Goal: Check status: Check status

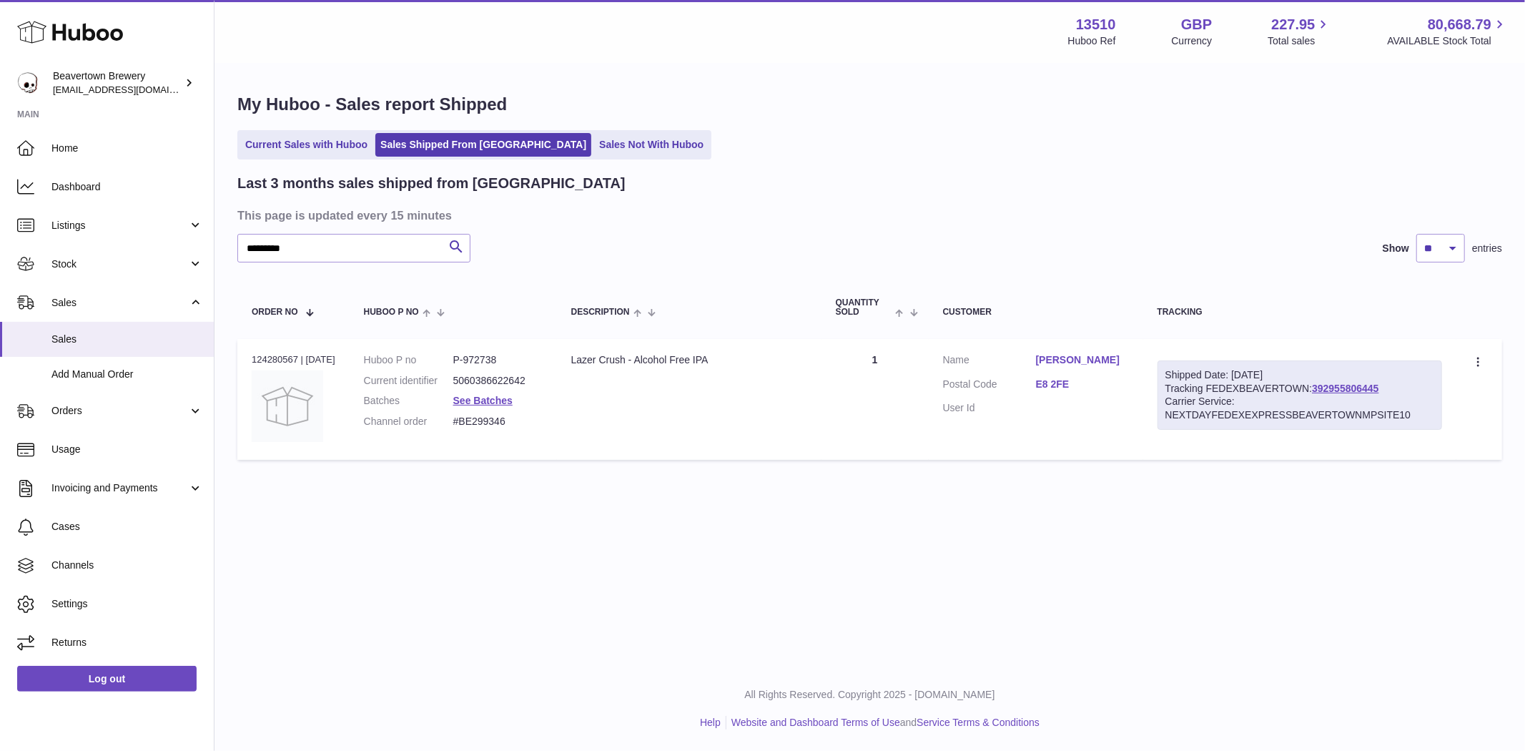
click at [335, 247] on input "*********" at bounding box center [353, 248] width 233 height 29
click at [309, 136] on link "Current Sales with Huboo" at bounding box center [306, 145] width 132 height 24
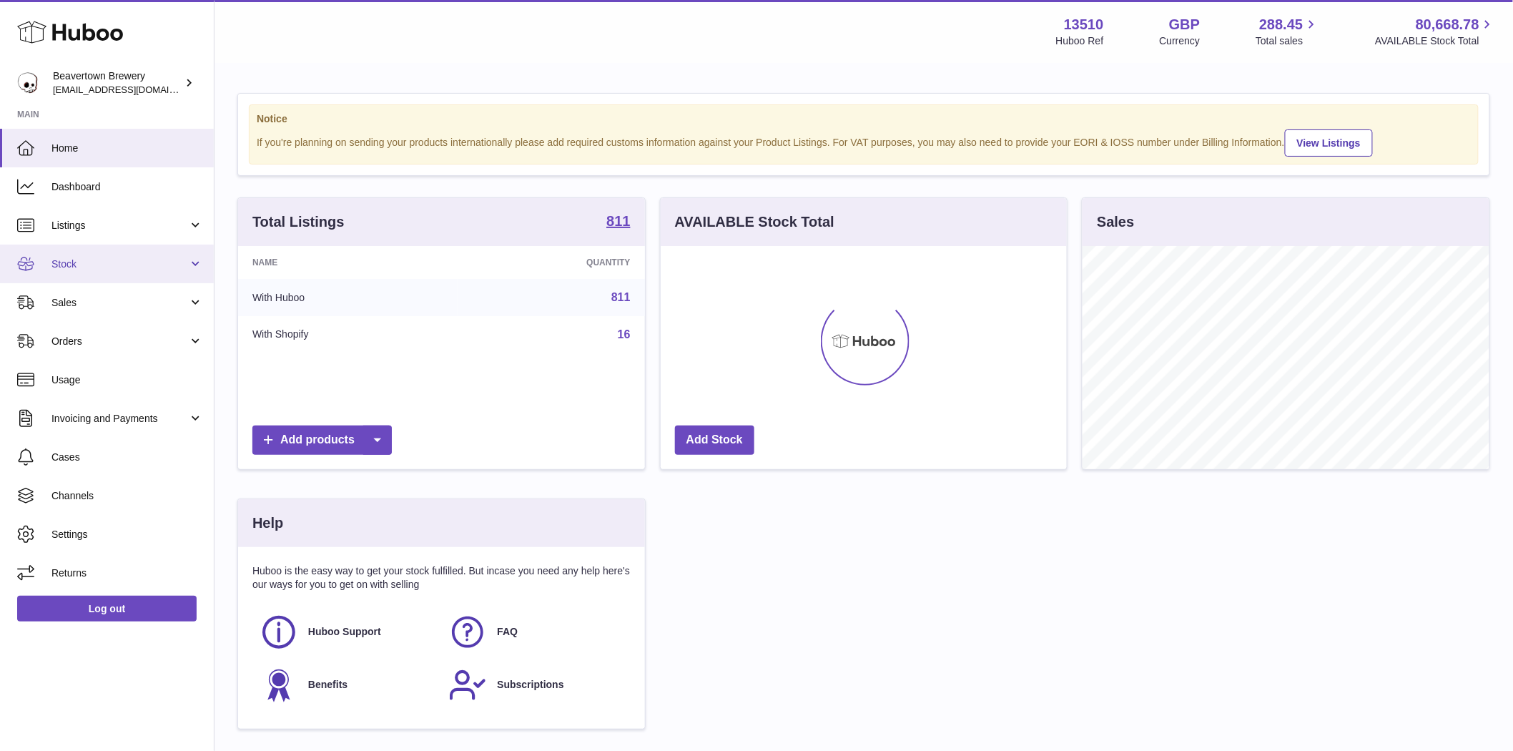
scroll to position [223, 406]
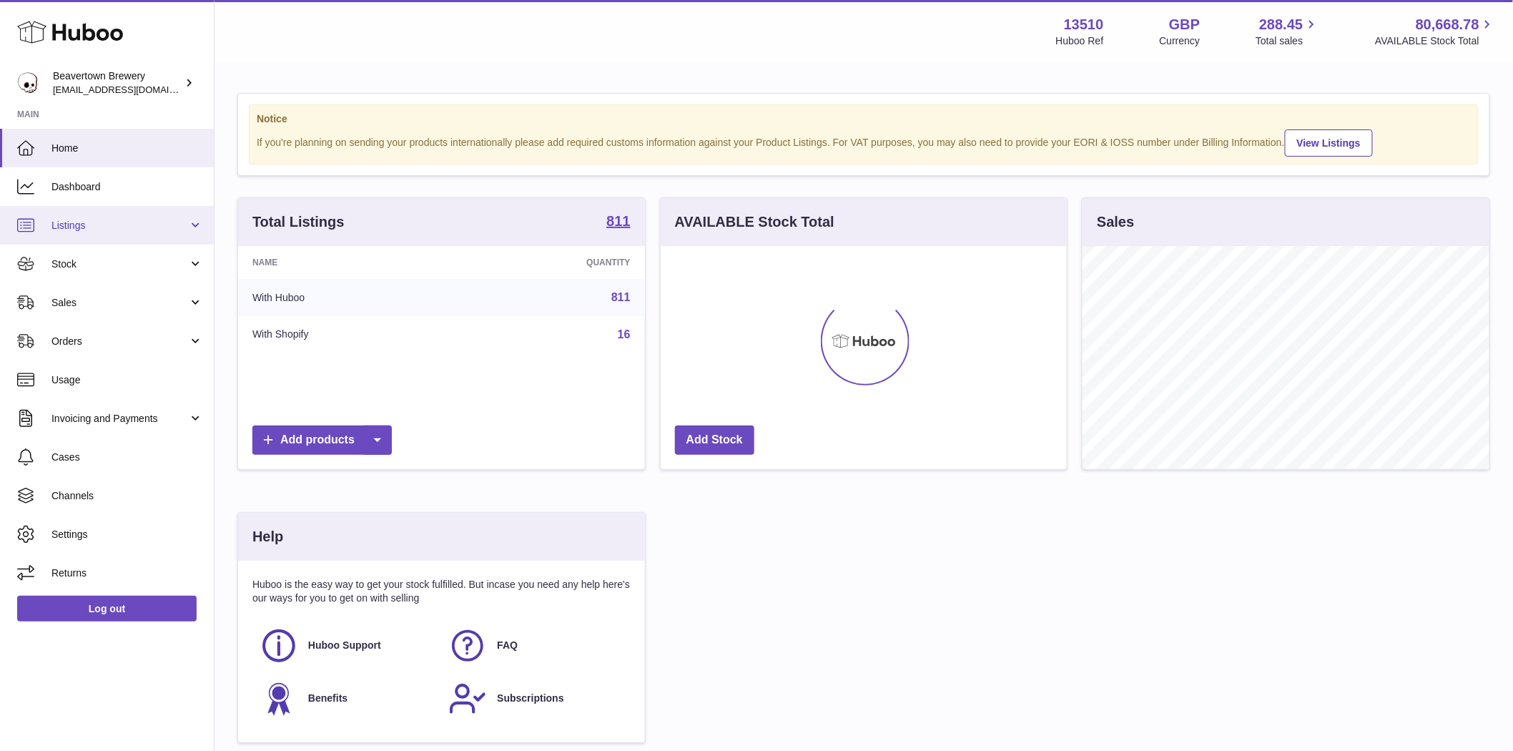
click at [60, 220] on span "Listings" at bounding box center [119, 226] width 137 height 14
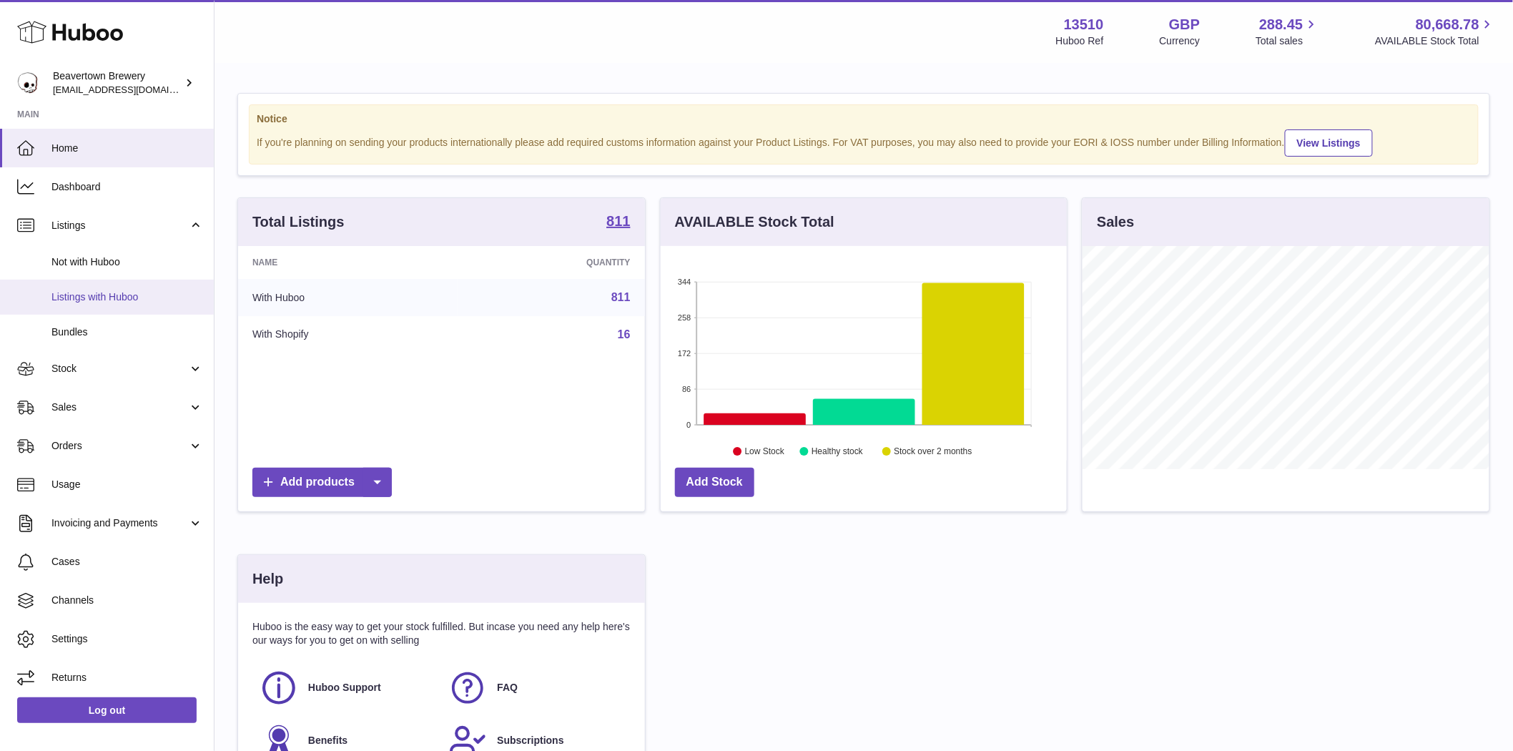
click at [97, 300] on span "Listings with Huboo" at bounding box center [127, 297] width 152 height 14
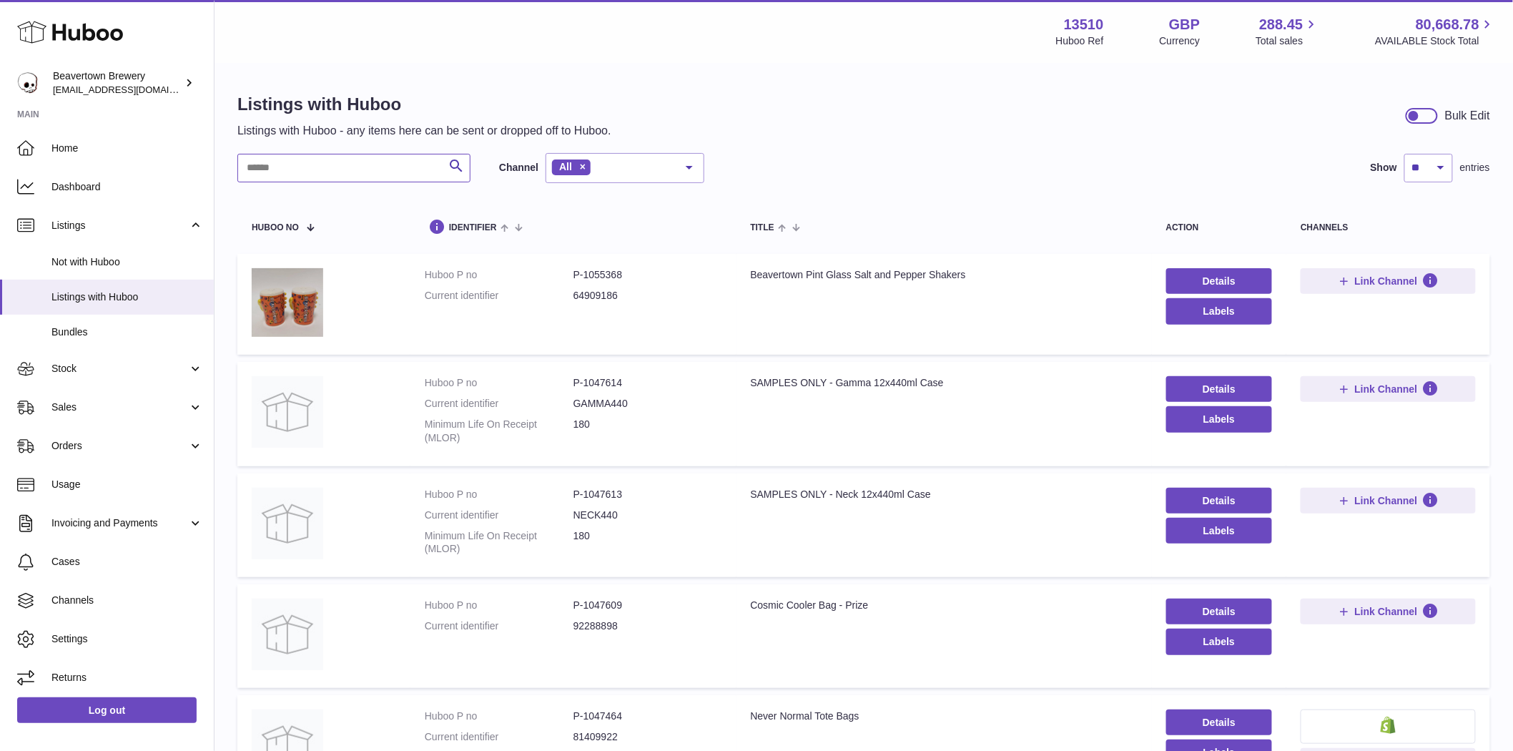
click at [316, 172] on input "text" at bounding box center [353, 168] width 233 height 29
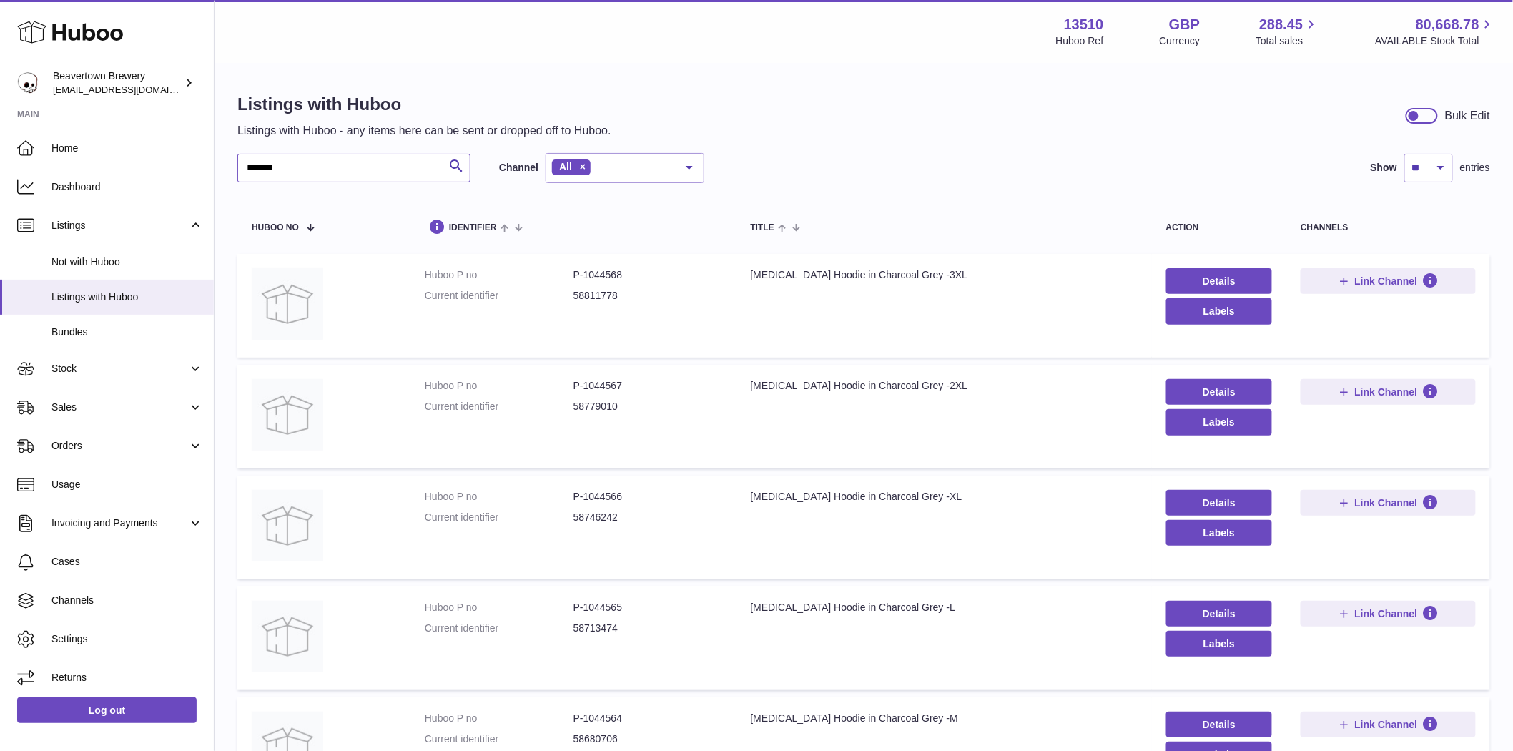
type input "*******"
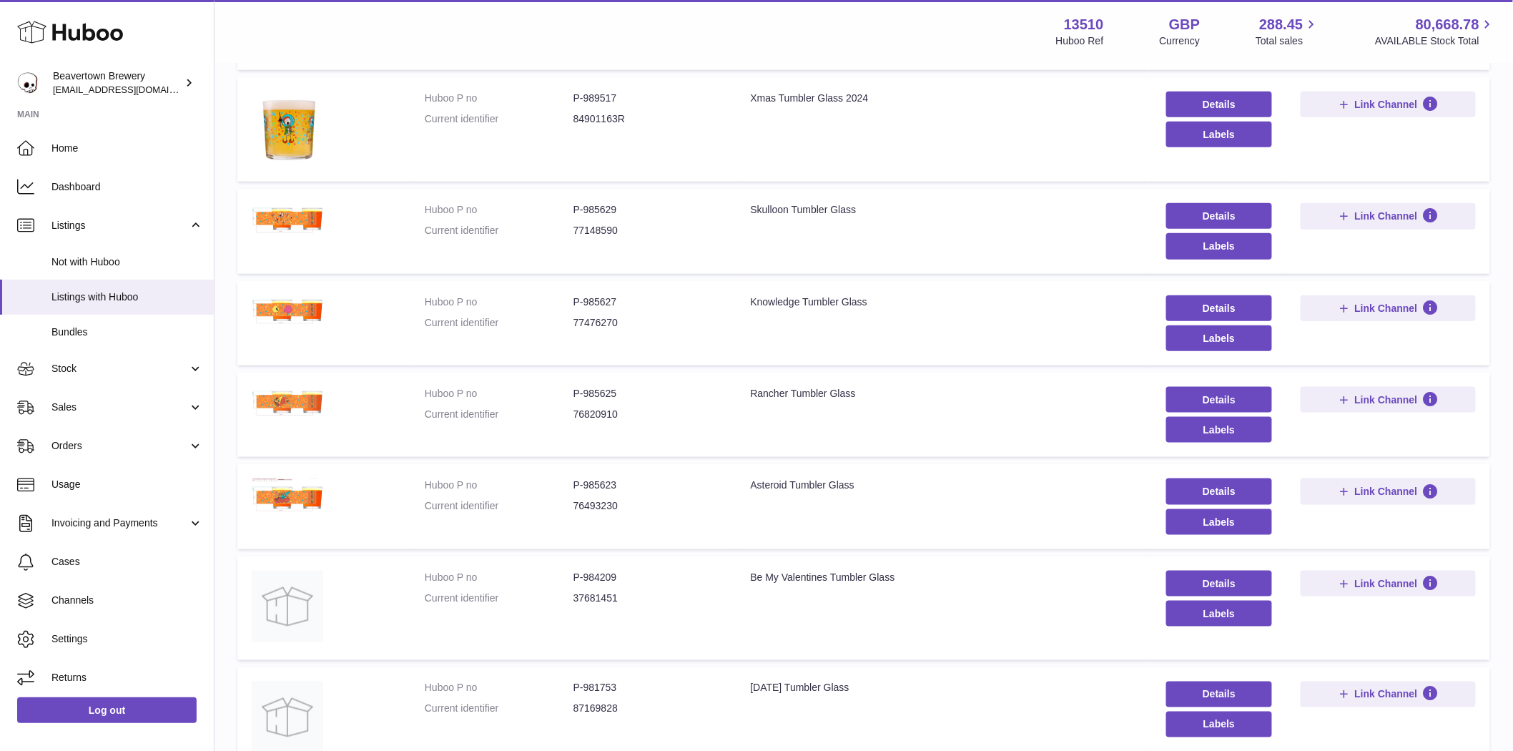
scroll to position [651, 0]
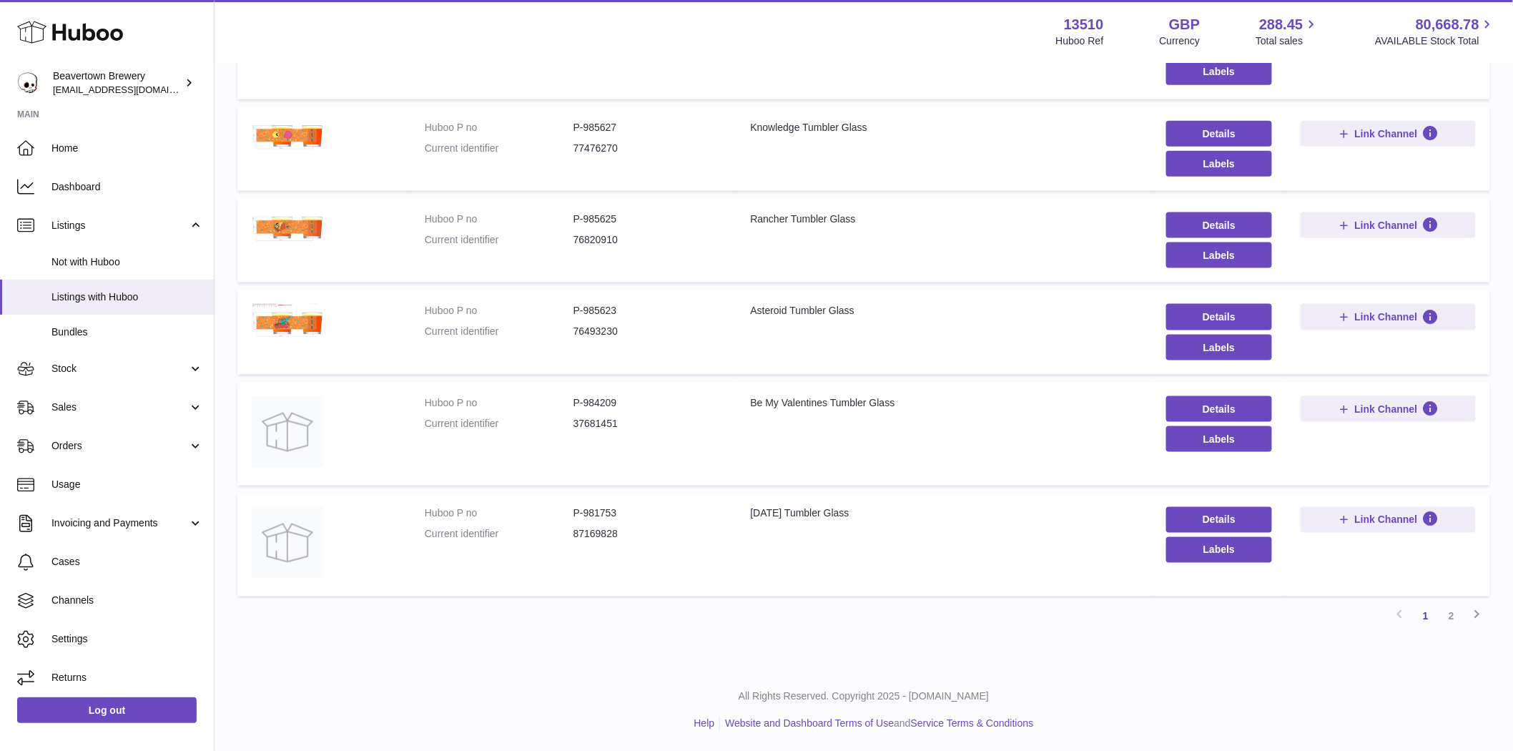
drag, startPoint x: 1452, startPoint y: 618, endPoint x: 1443, endPoint y: 625, distance: 11.3
click at [1452, 618] on link "2" at bounding box center [1452, 616] width 26 height 26
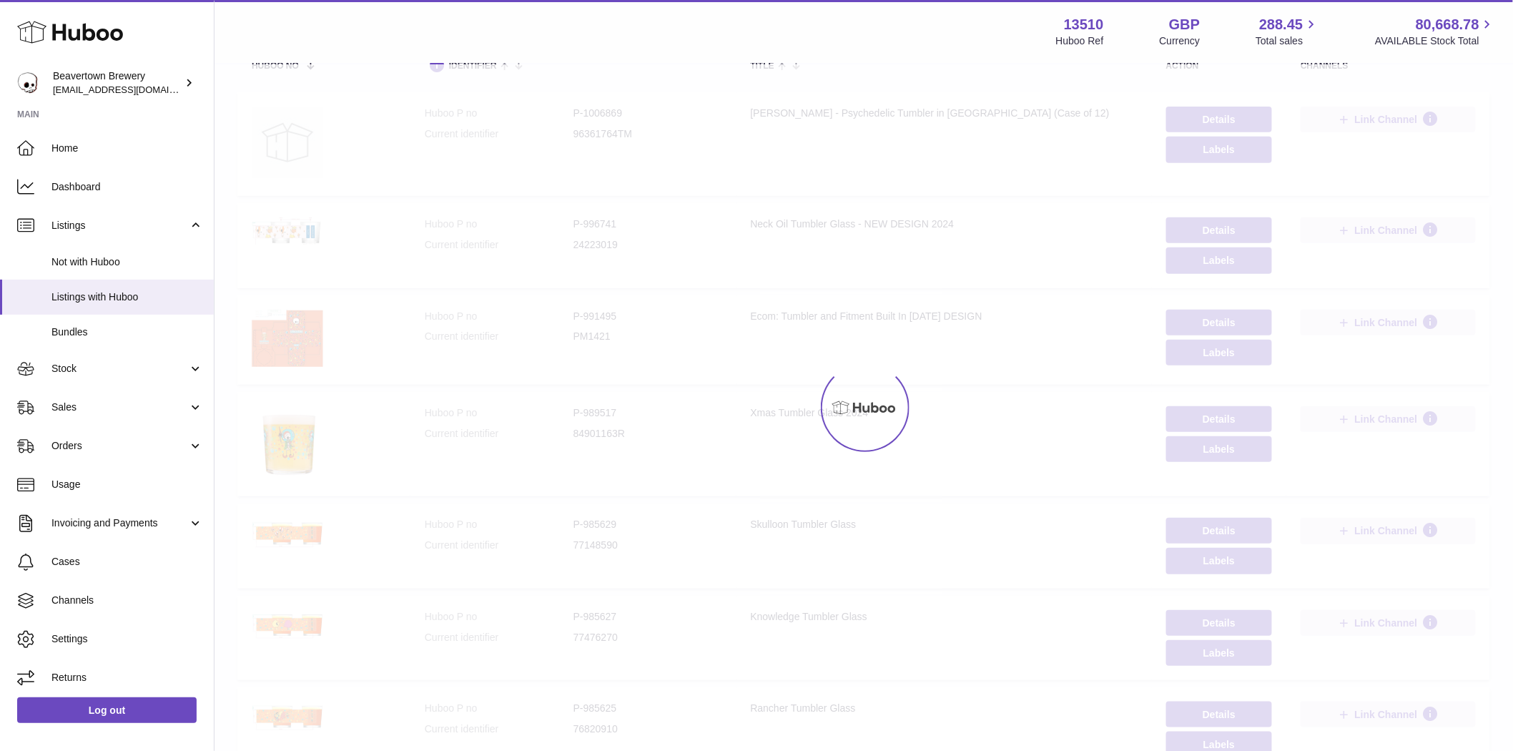
scroll to position [64, 0]
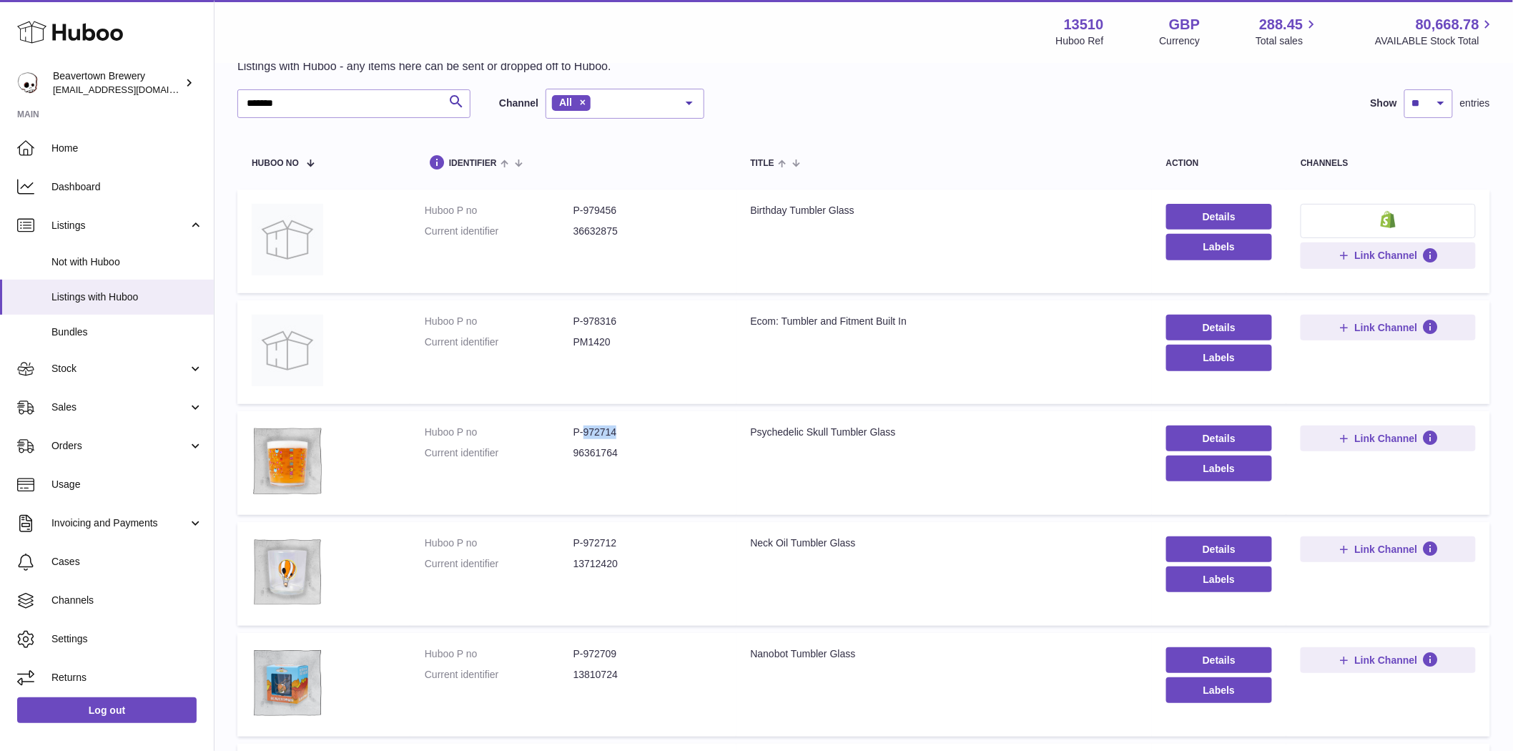
drag, startPoint x: 633, startPoint y: 428, endPoint x: 582, endPoint y: 431, distance: 51.6
click at [582, 431] on dd "P-972714" at bounding box center [647, 432] width 149 height 14
copy dd "972714"
click at [70, 410] on span "Sales" at bounding box center [119, 407] width 137 height 14
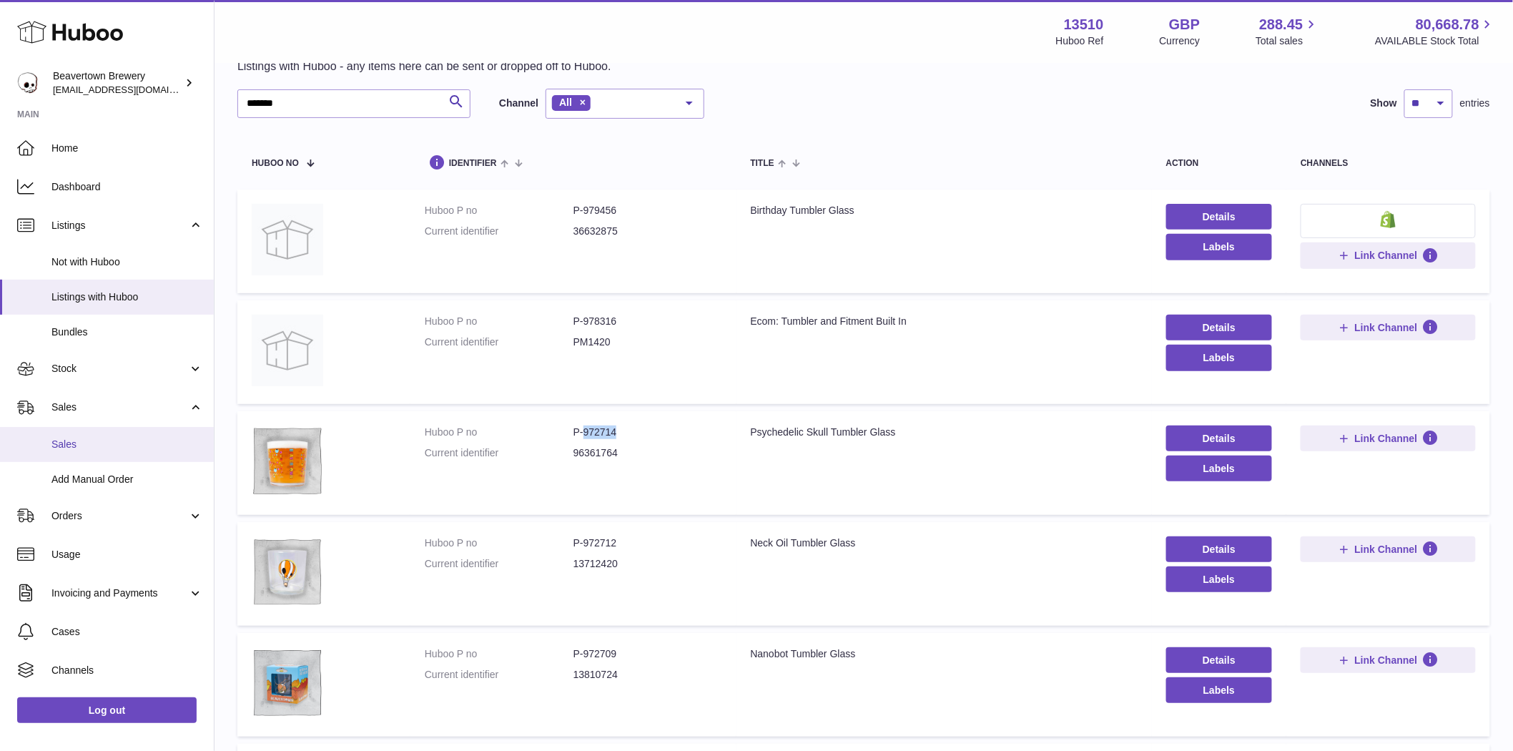
click at [65, 446] on span "Sales" at bounding box center [127, 445] width 152 height 14
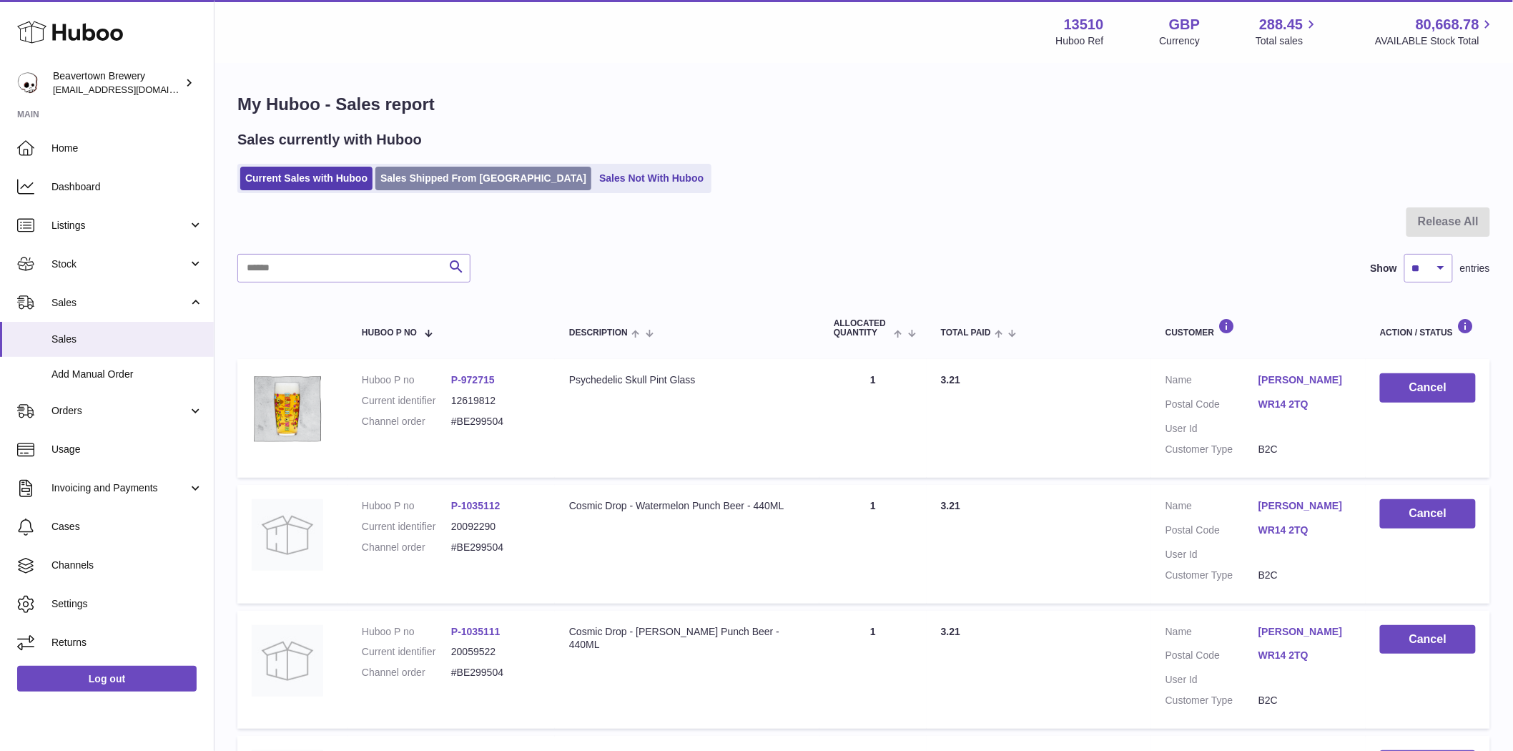
click at [430, 174] on link "Sales Shipped From [GEOGRAPHIC_DATA]" at bounding box center [483, 179] width 216 height 24
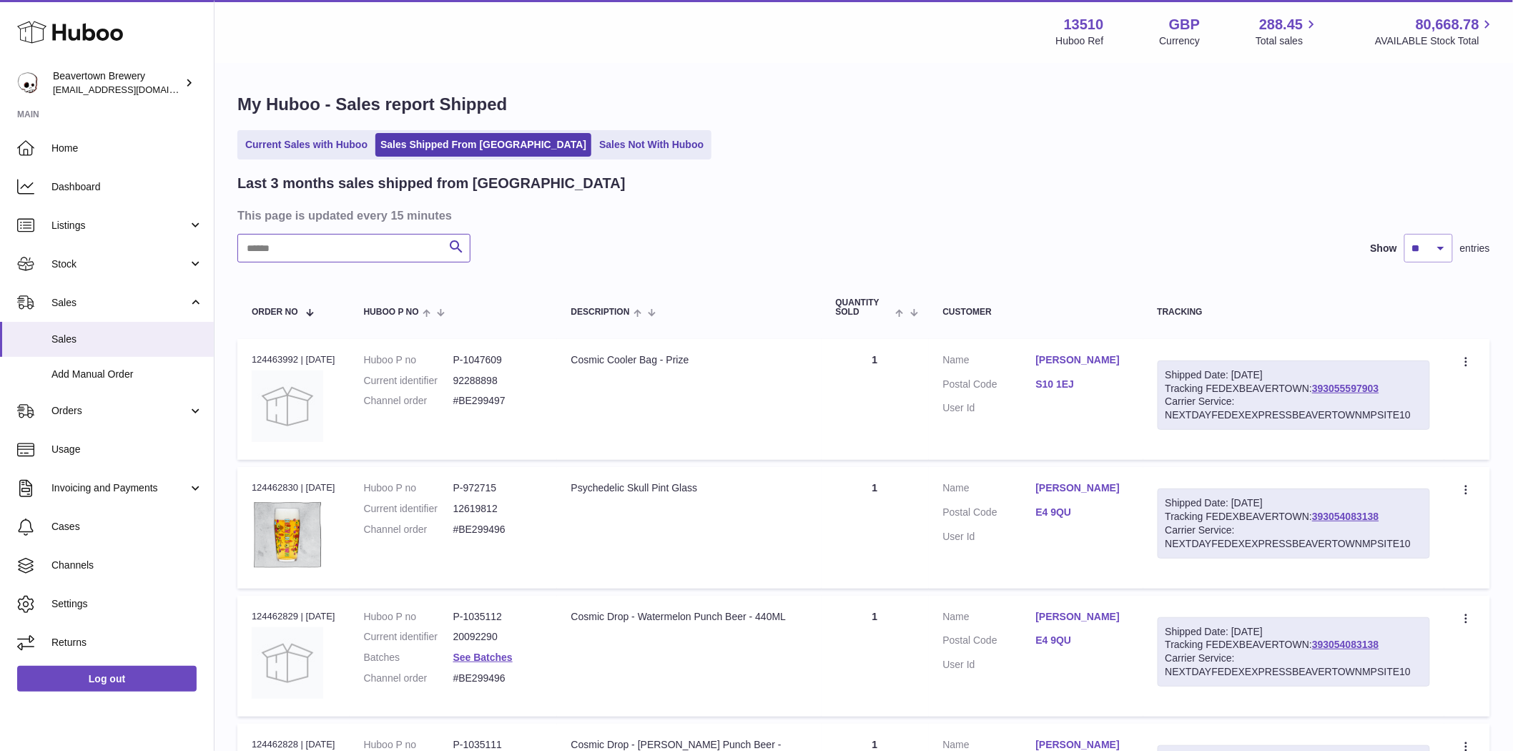
click at [353, 254] on input "text" at bounding box center [353, 248] width 233 height 29
paste input "******"
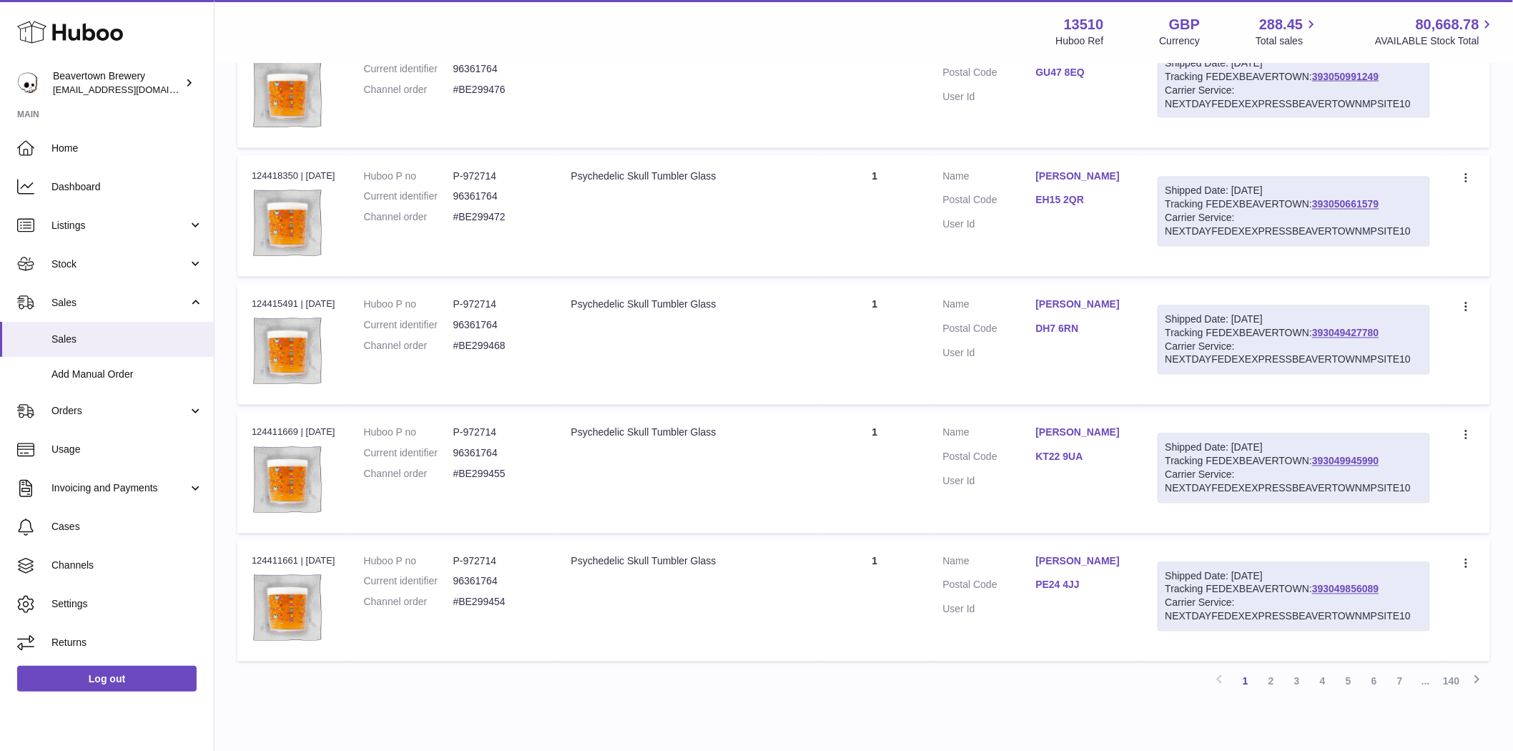
scroll to position [1017, 0]
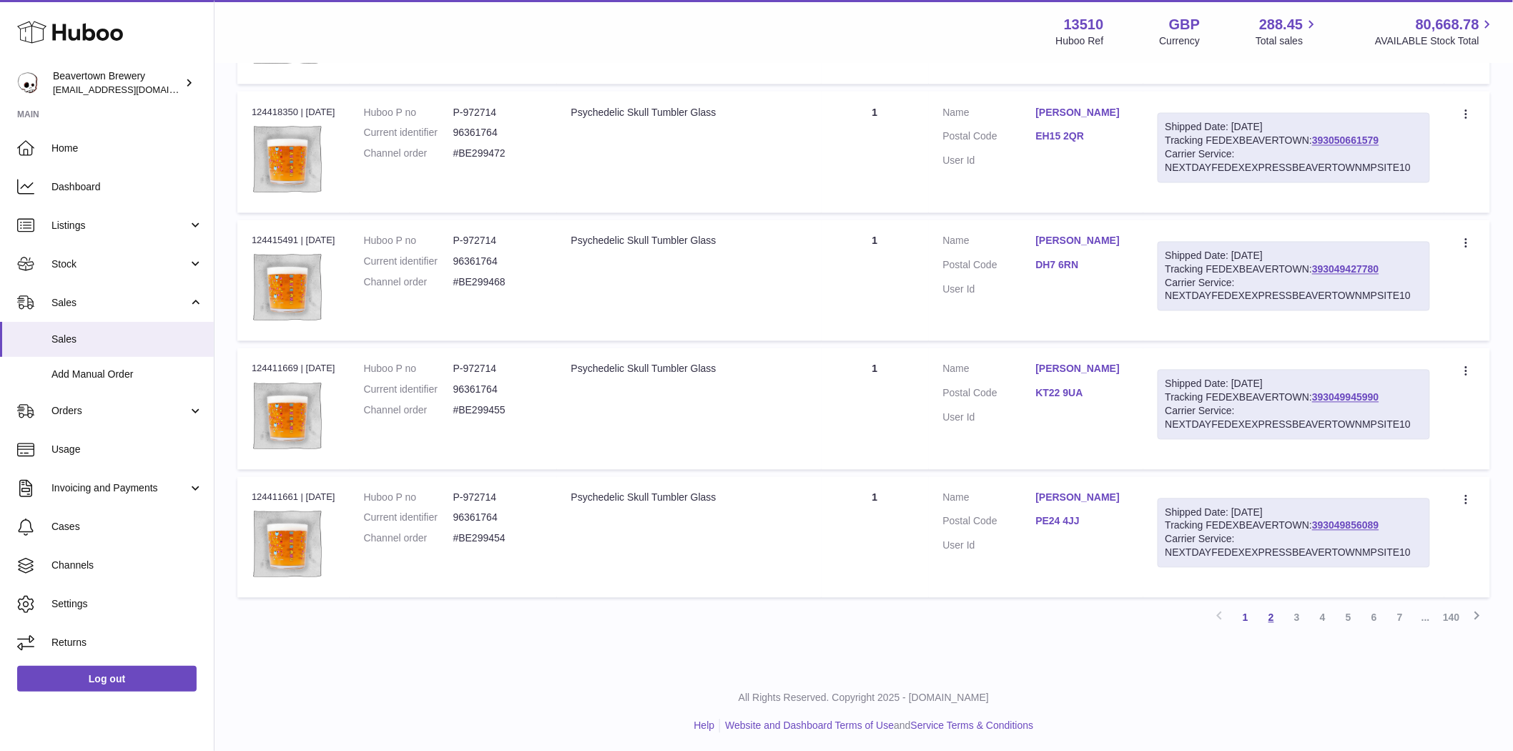
click at [1266, 619] on link "2" at bounding box center [1271, 618] width 26 height 26
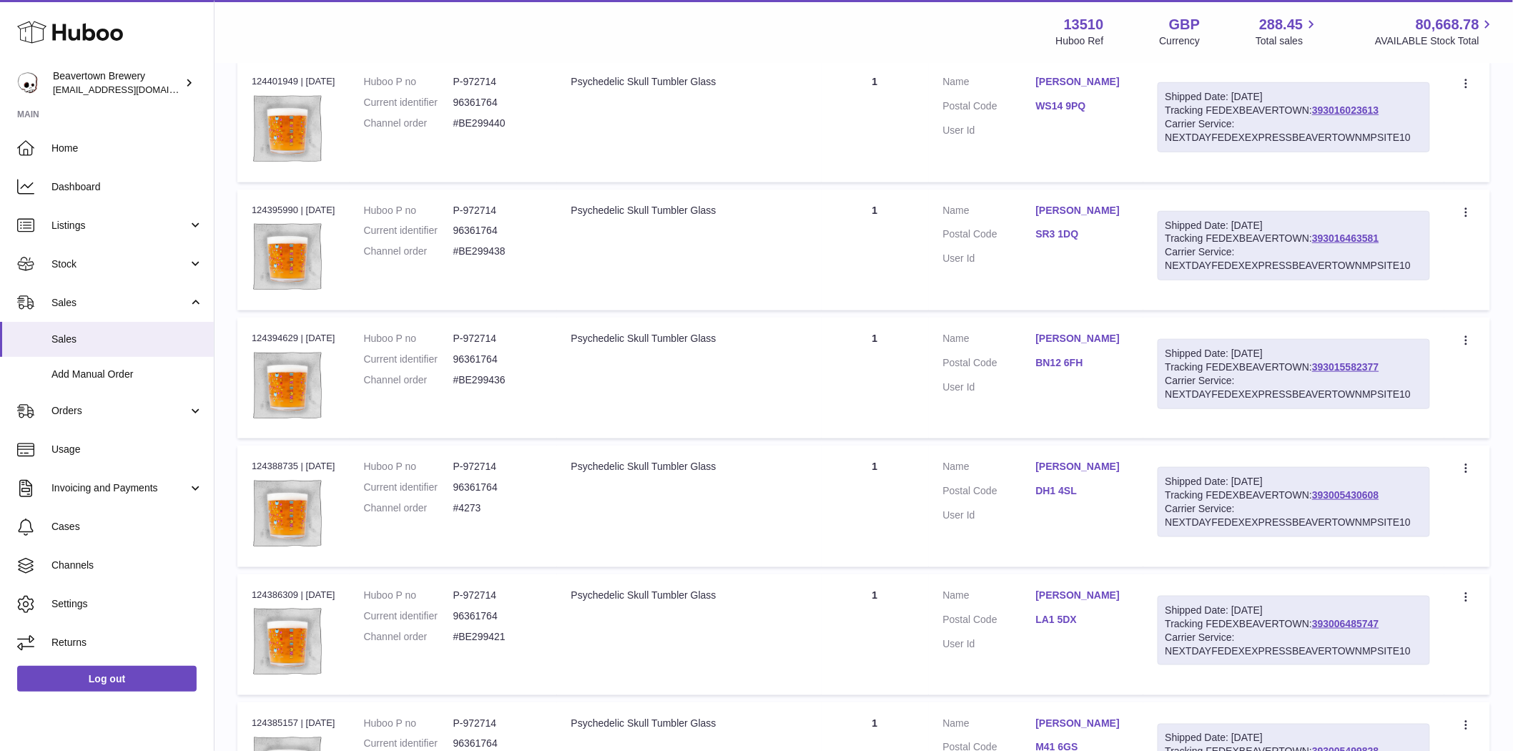
scroll to position [1017, 0]
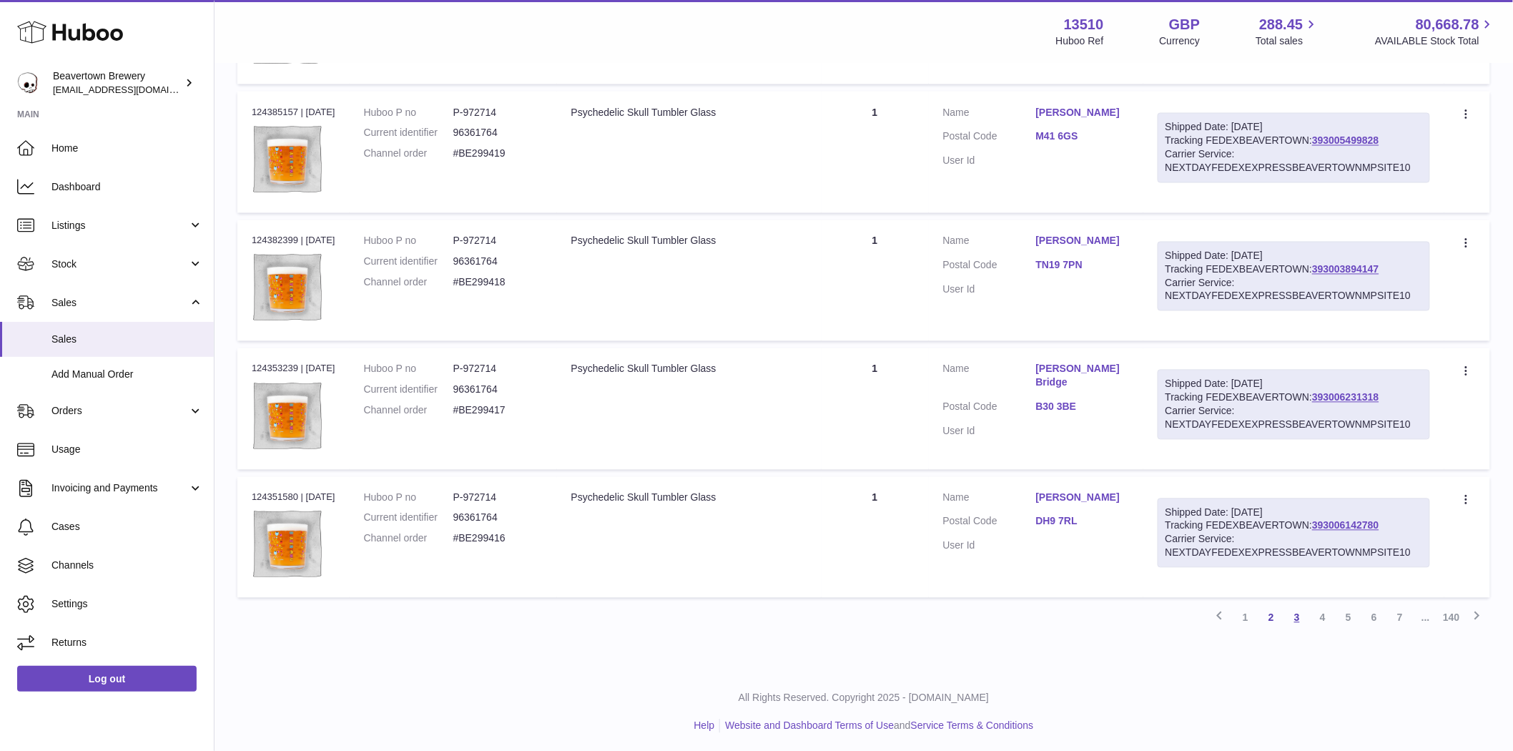
click at [1302, 619] on link "3" at bounding box center [1297, 618] width 26 height 26
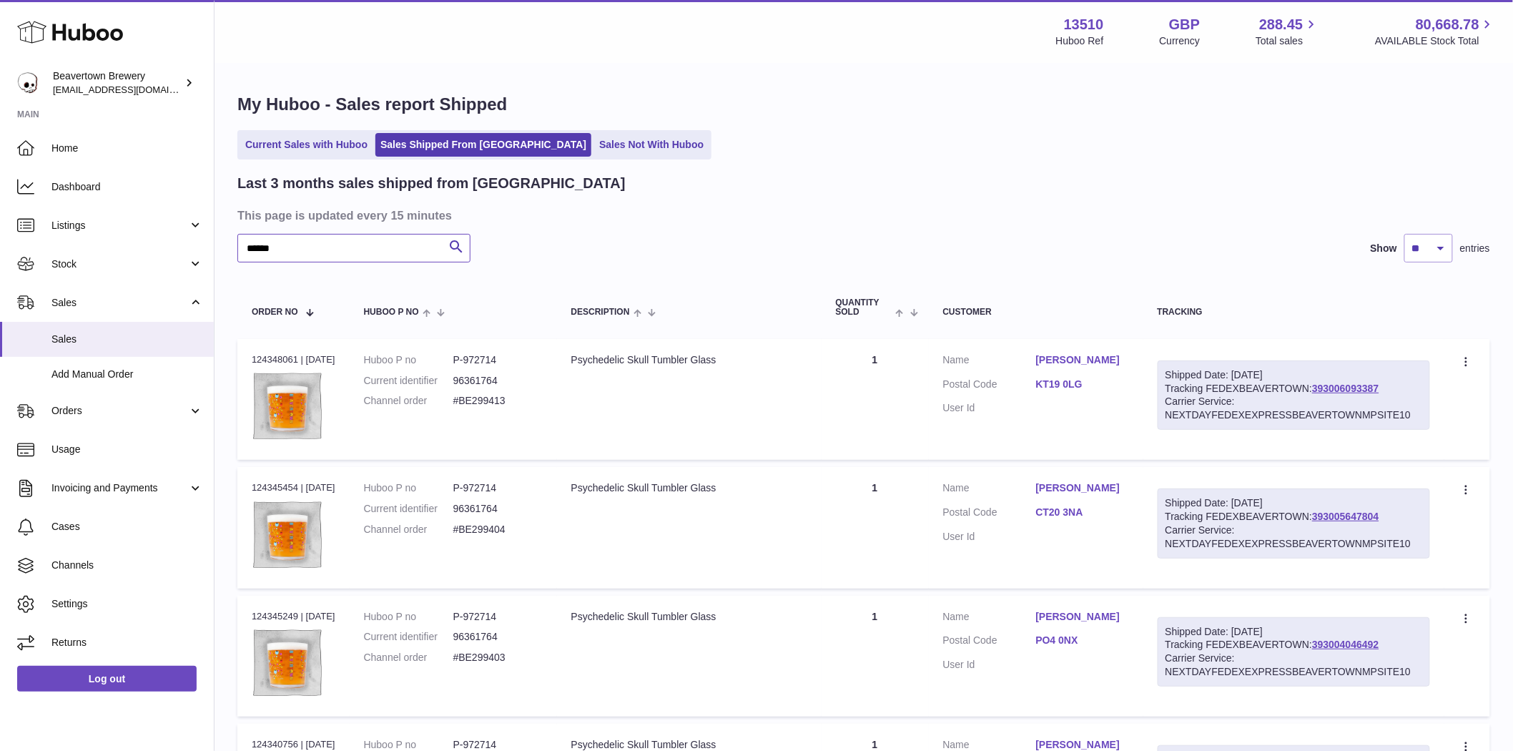
click at [361, 238] on input "******" at bounding box center [353, 248] width 233 height 29
paste input "***"
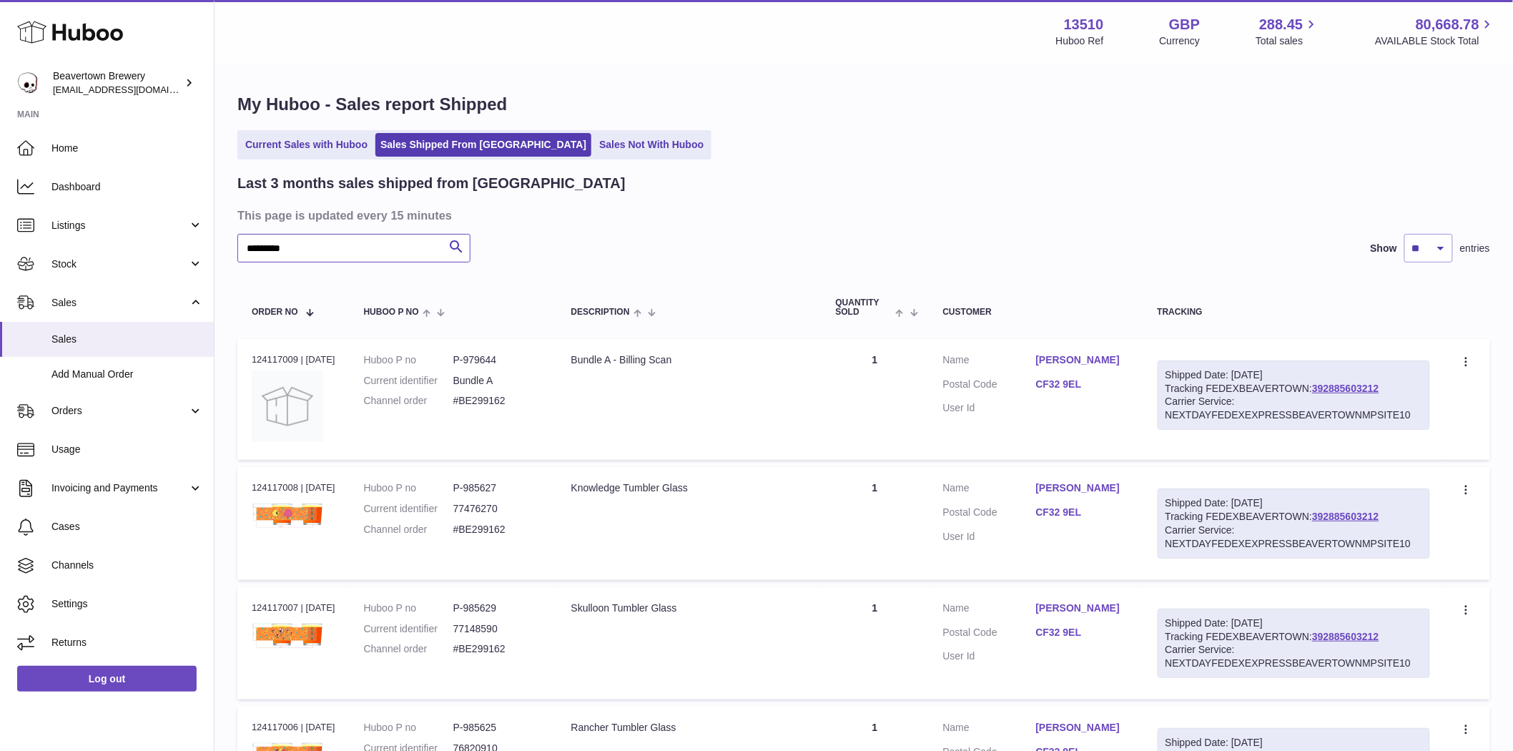
click at [330, 258] on input "*********" at bounding box center [353, 248] width 233 height 29
type input "*"
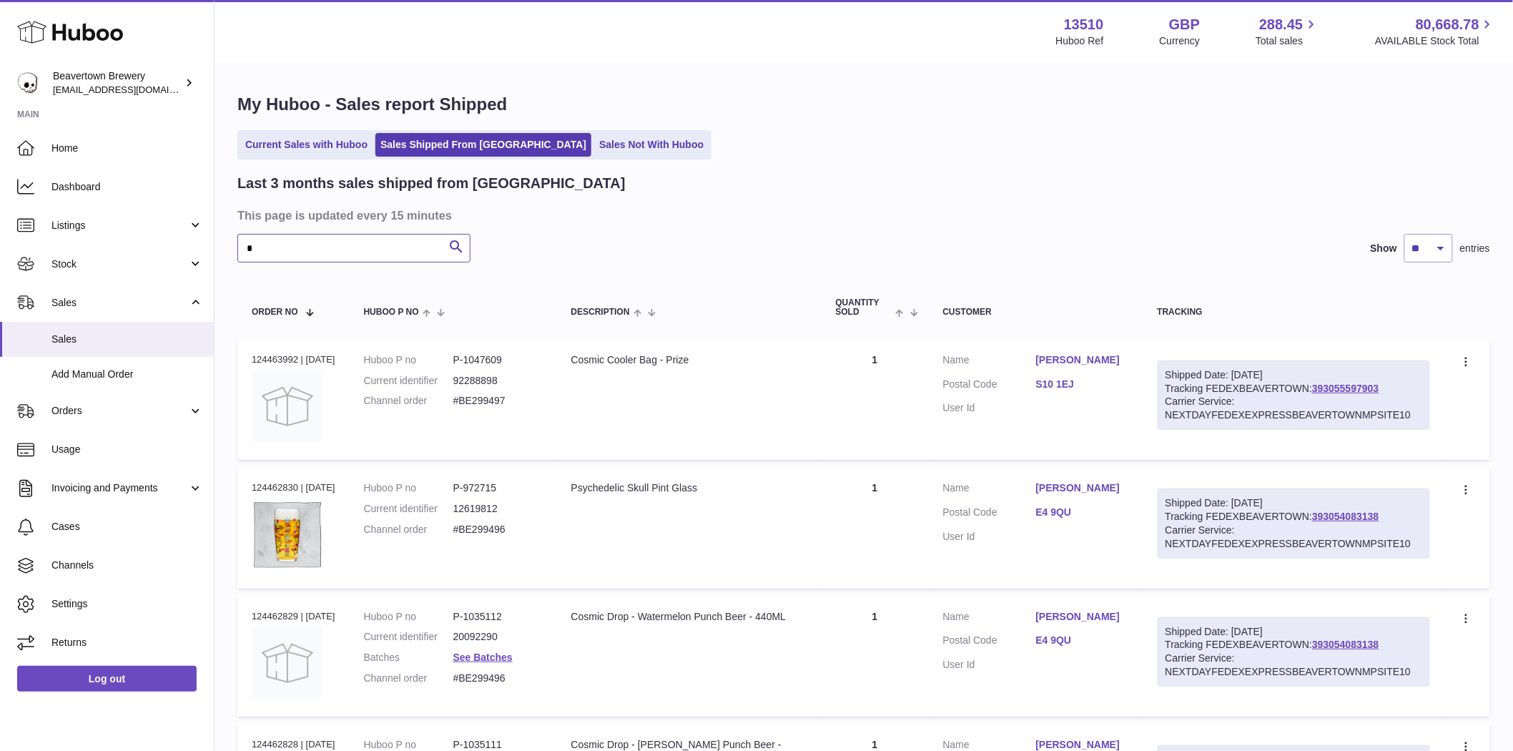
click at [283, 247] on input "*" at bounding box center [353, 248] width 233 height 29
click at [72, 226] on span "Listings" at bounding box center [119, 226] width 137 height 14
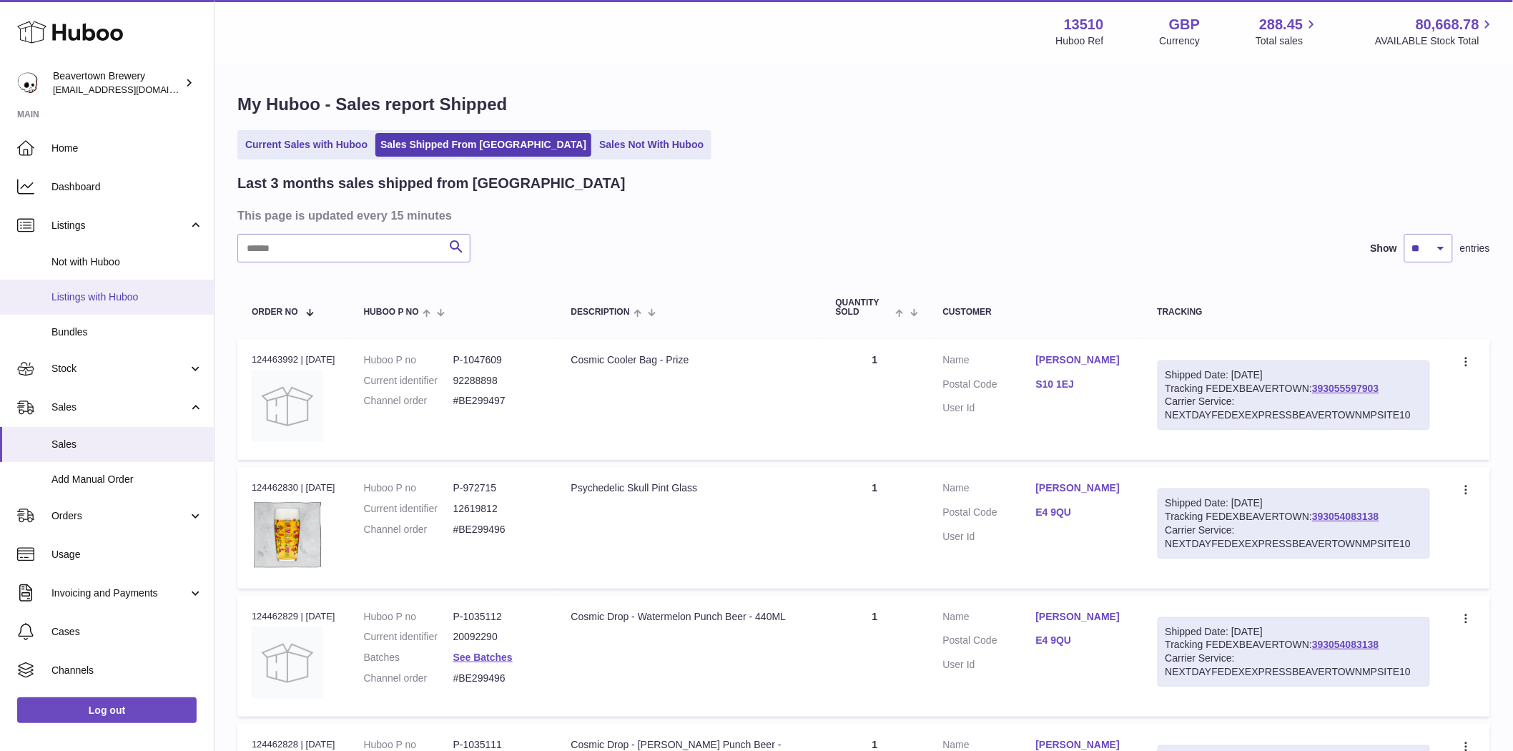
click at [91, 302] on span "Listings with Huboo" at bounding box center [127, 297] width 152 height 14
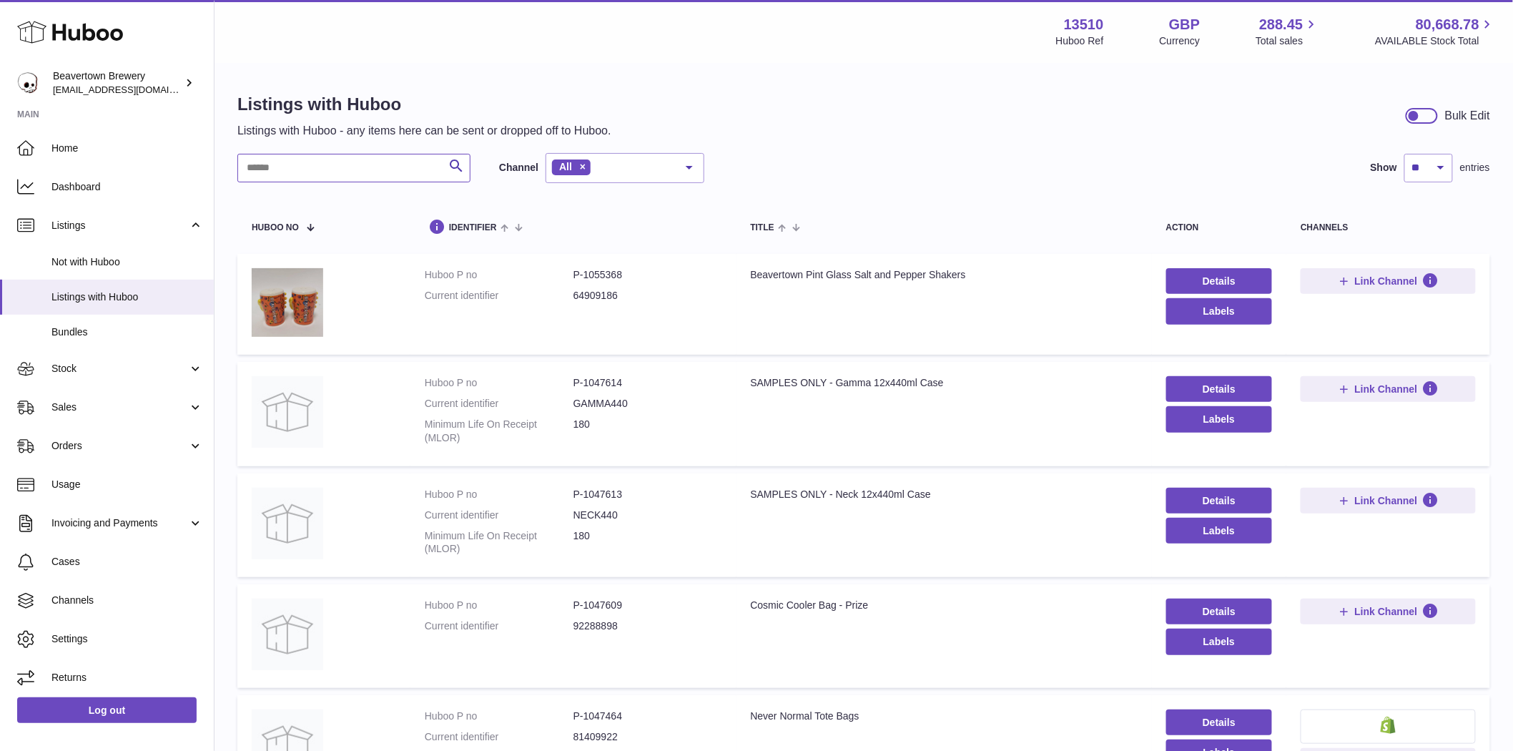
click at [282, 172] on input "text" at bounding box center [353, 168] width 233 height 29
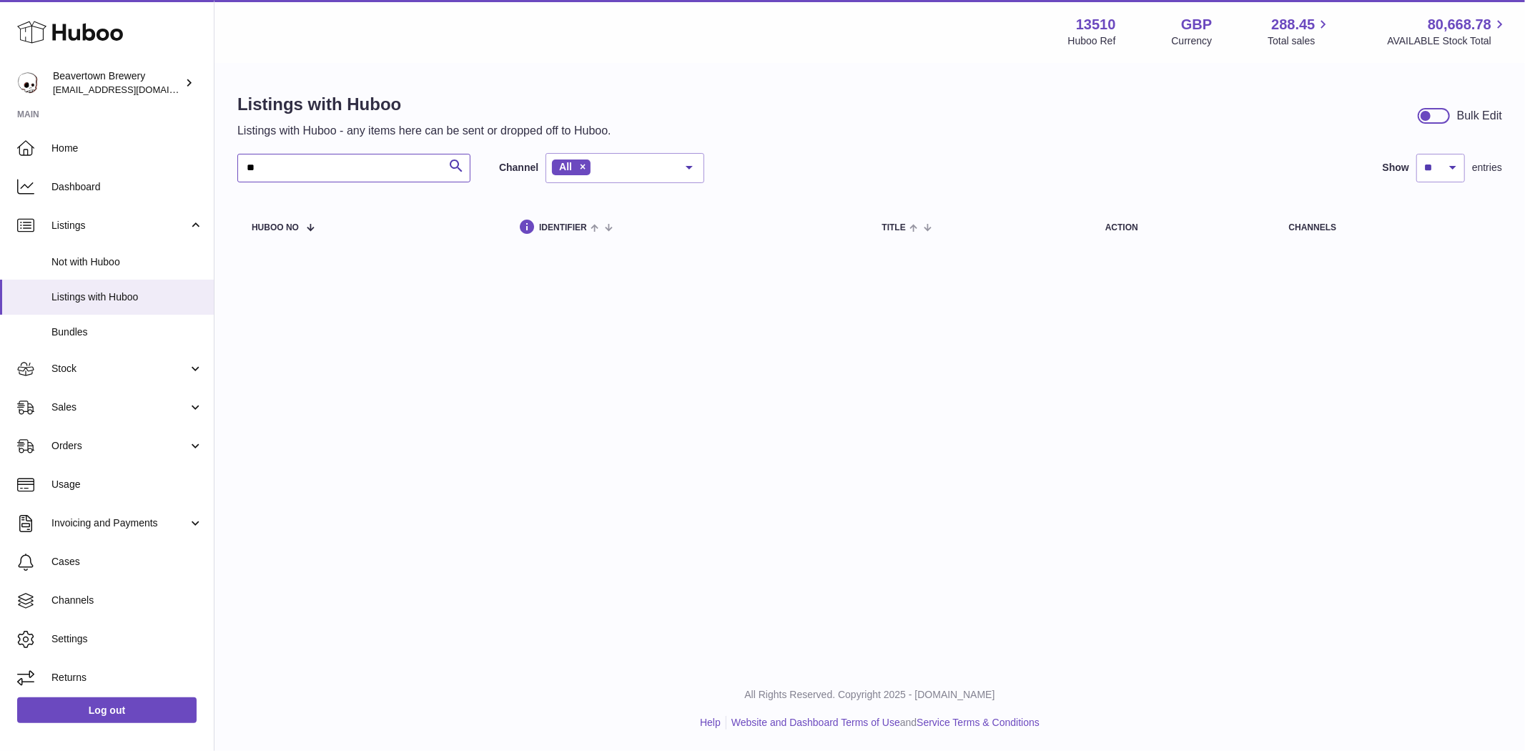
type input "*"
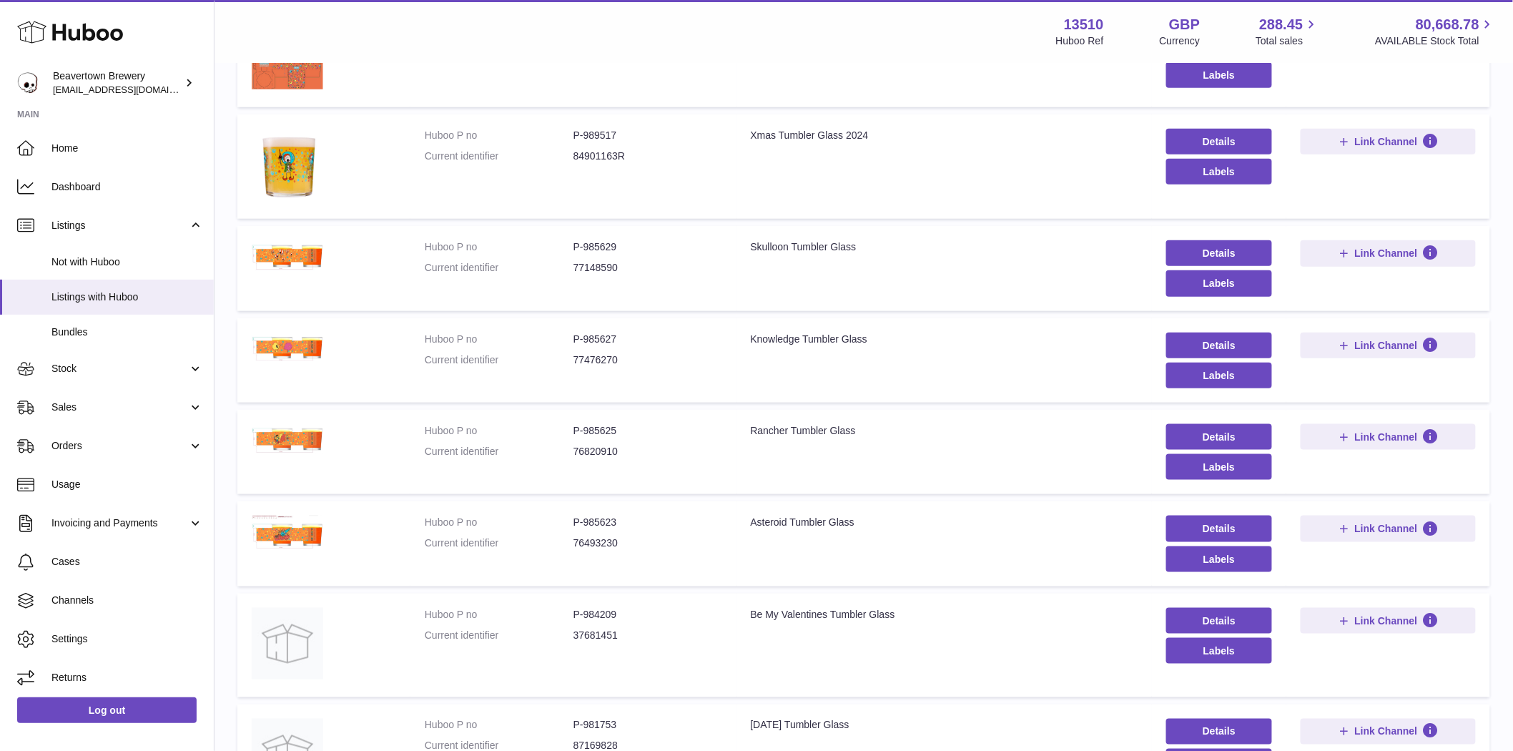
scroll to position [651, 0]
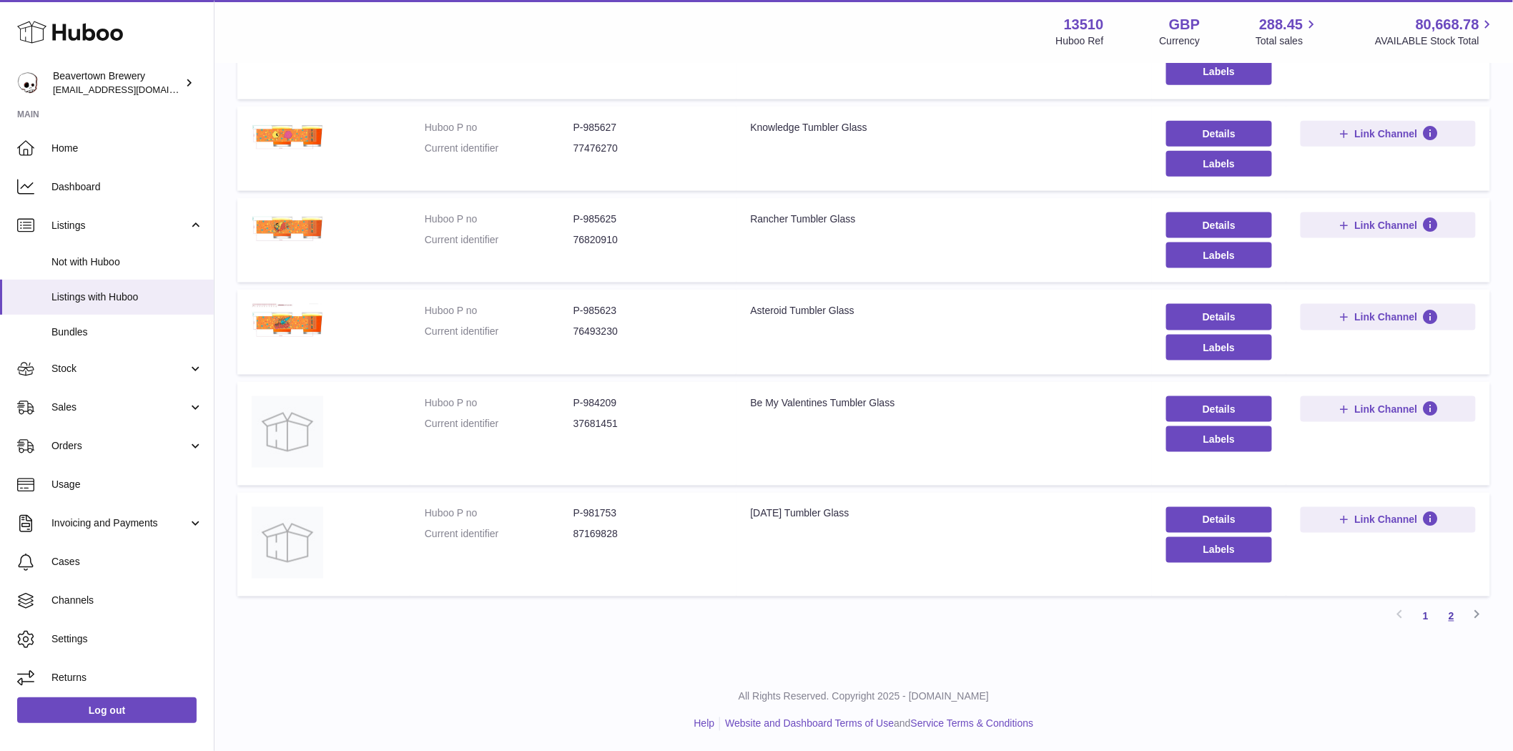
type input "*******"
click at [1449, 619] on link "2" at bounding box center [1452, 616] width 26 height 26
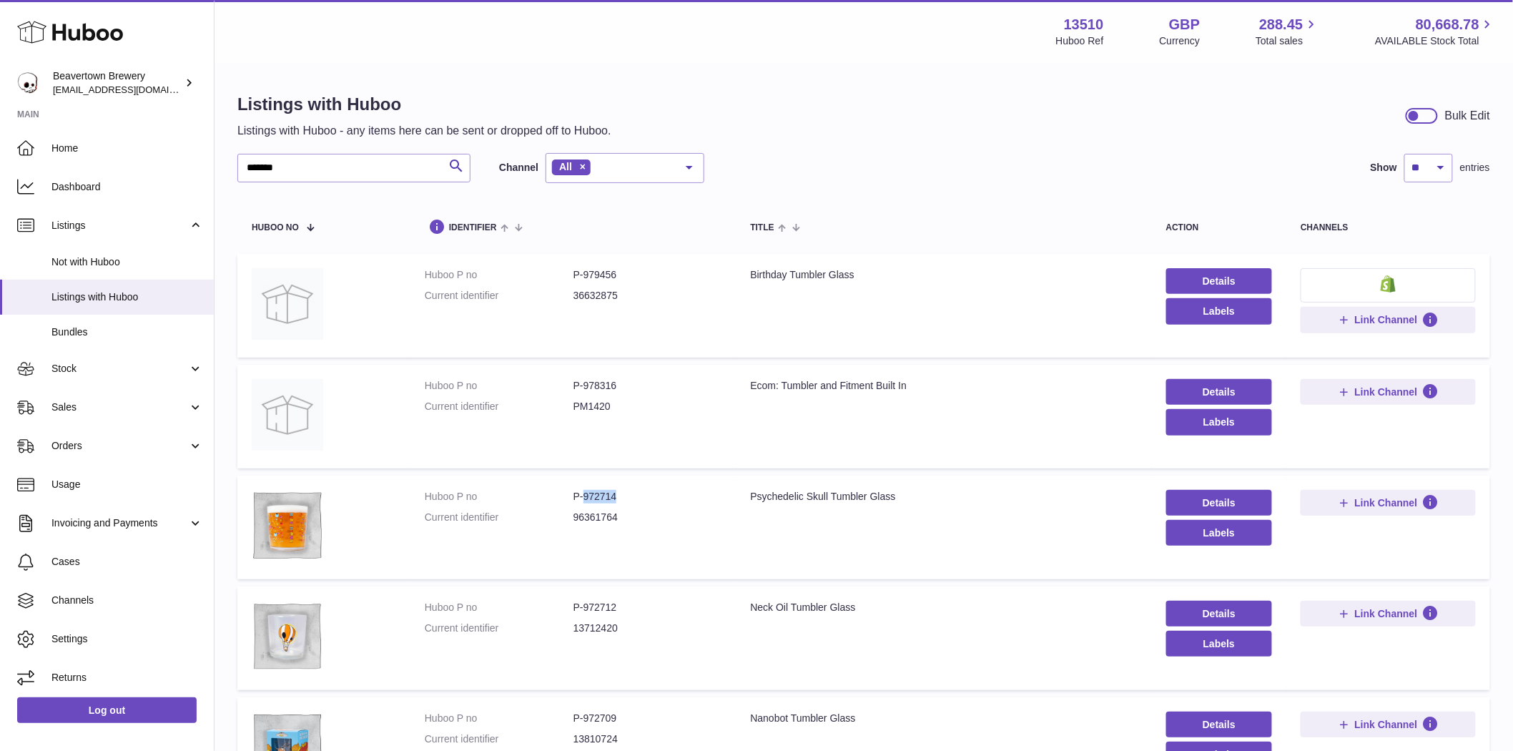
drag, startPoint x: 634, startPoint y: 492, endPoint x: 583, endPoint y: 498, distance: 51.2
click at [583, 498] on dd "P-972714" at bounding box center [647, 497] width 149 height 14
copy dd "972714"
click at [77, 403] on span "Sales" at bounding box center [119, 407] width 137 height 14
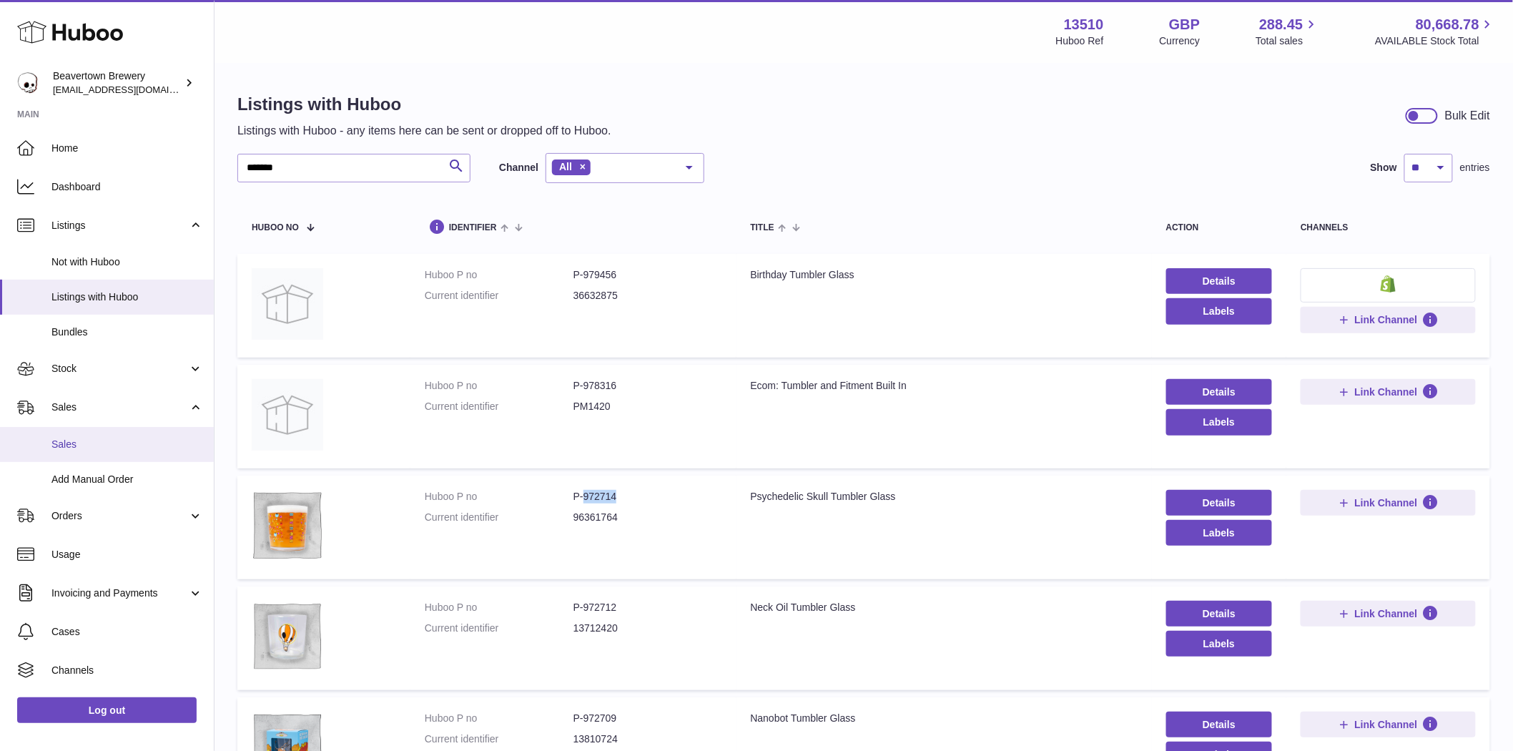
click at [97, 438] on span "Sales" at bounding box center [127, 445] width 152 height 14
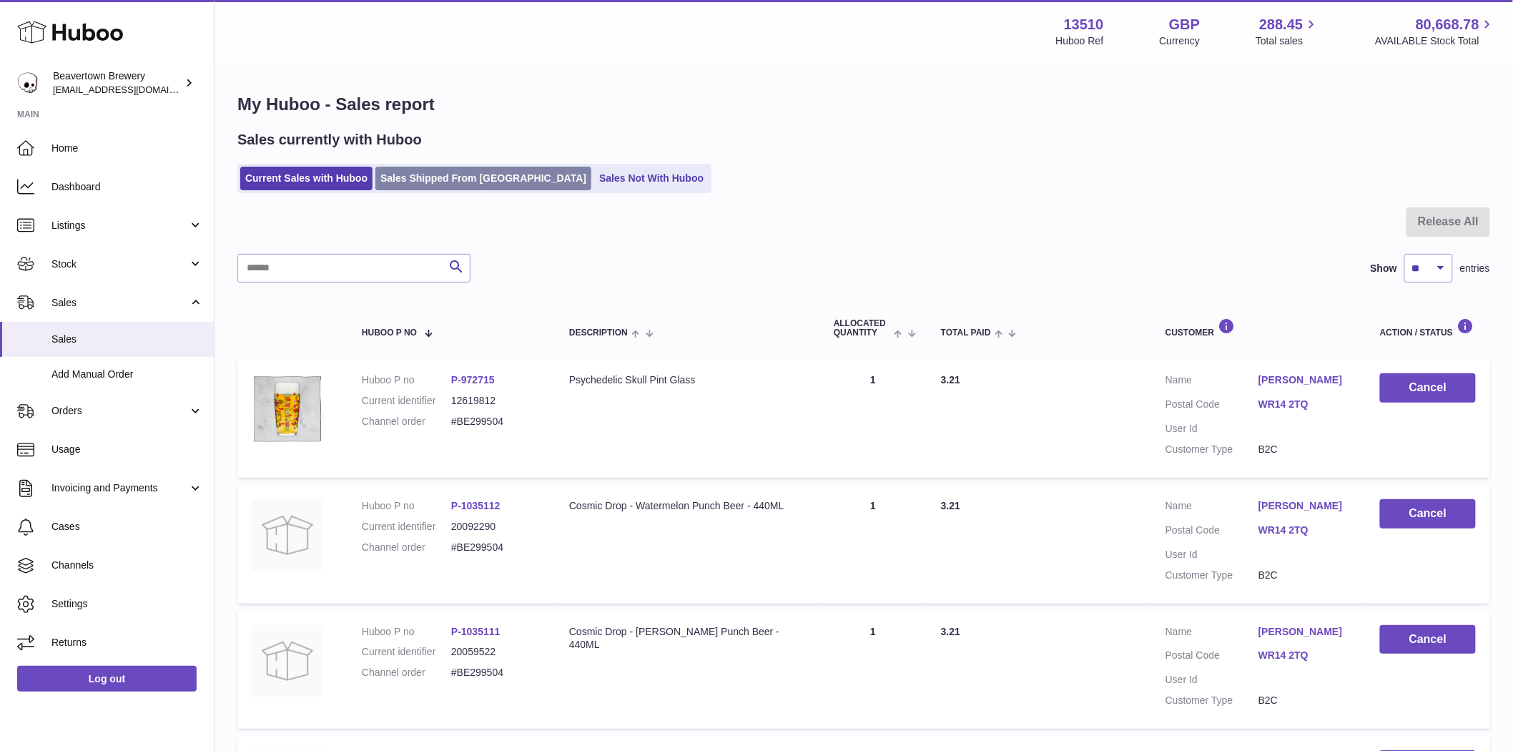
click at [452, 177] on link "Sales Shipped From [GEOGRAPHIC_DATA]" at bounding box center [483, 179] width 216 height 24
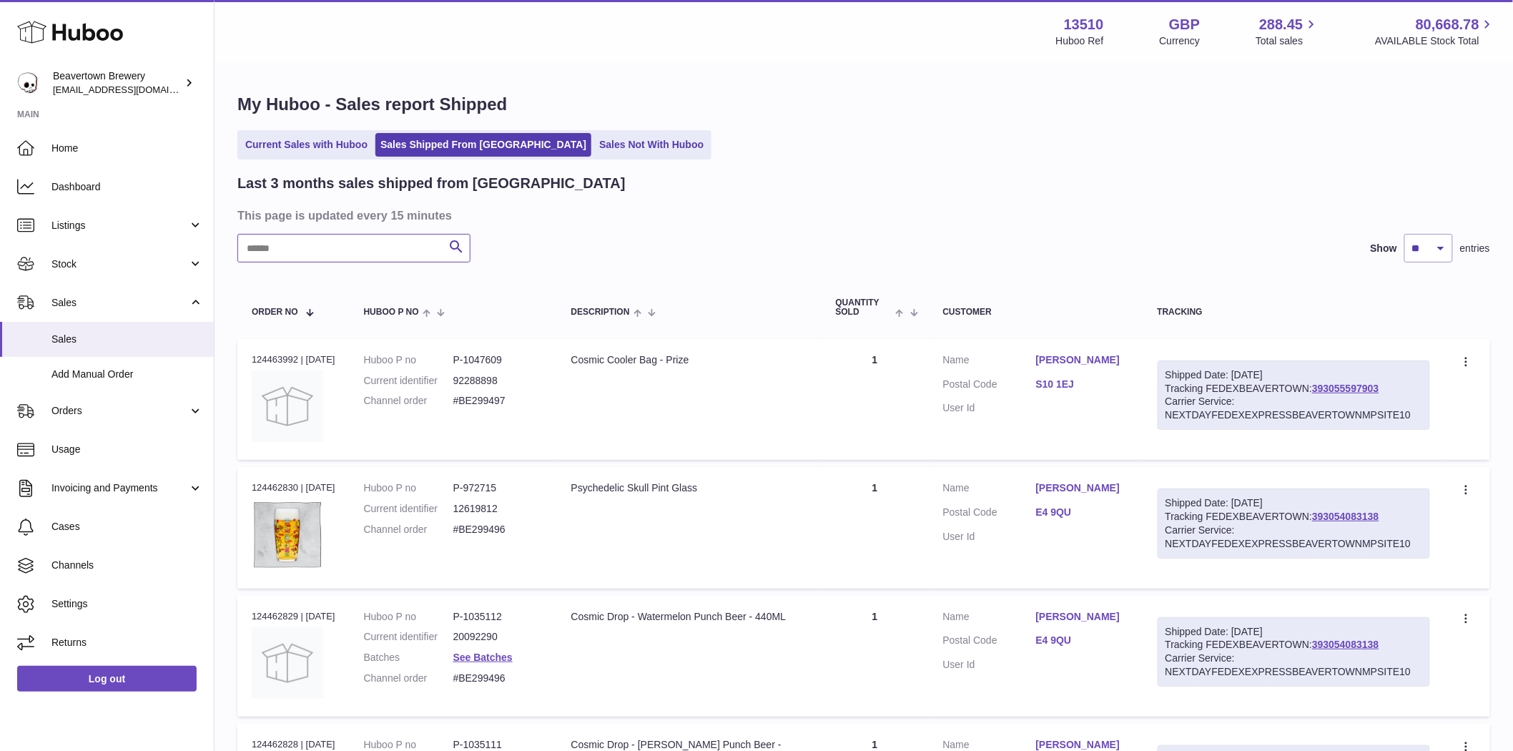
click at [296, 251] on input "text" at bounding box center [353, 248] width 233 height 29
paste input "******"
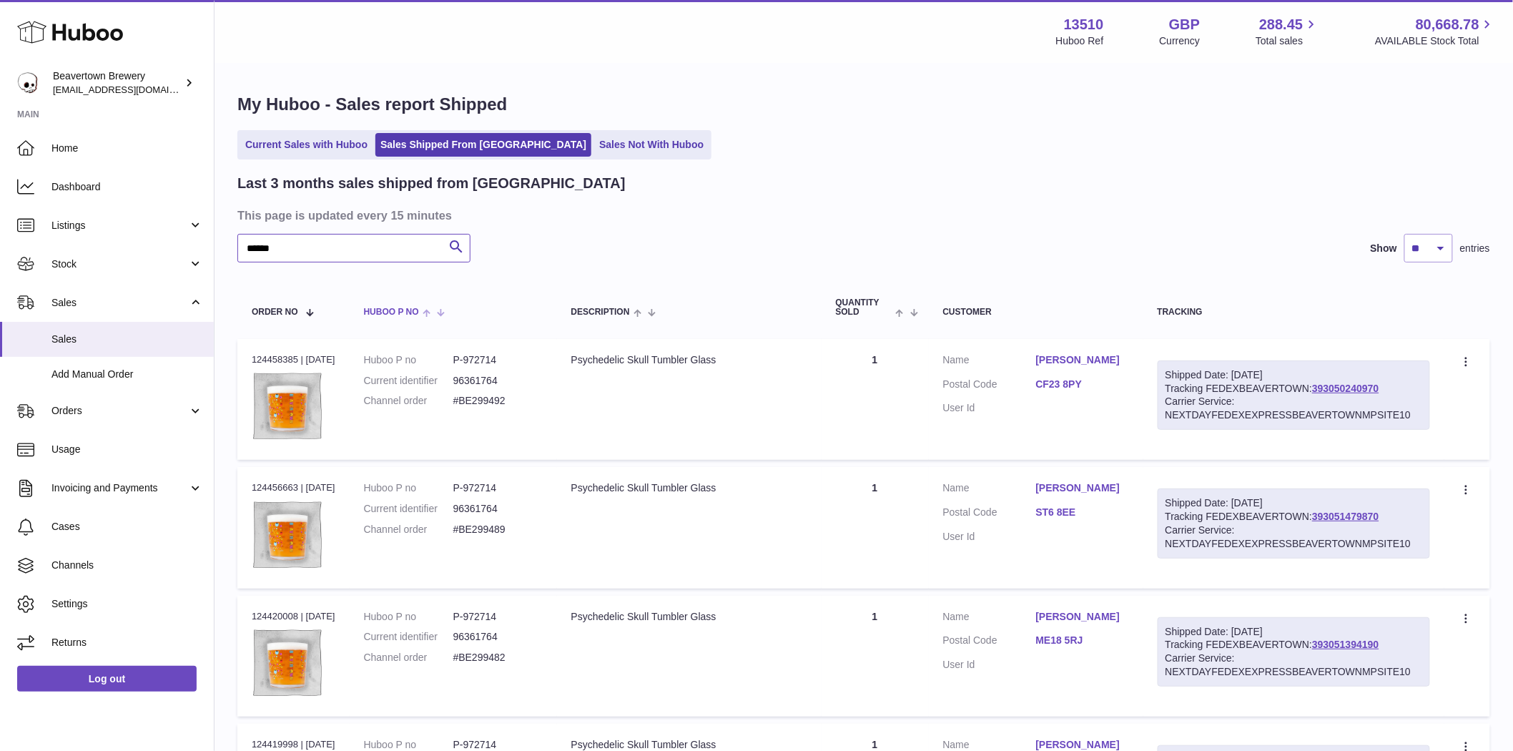
type input "******"
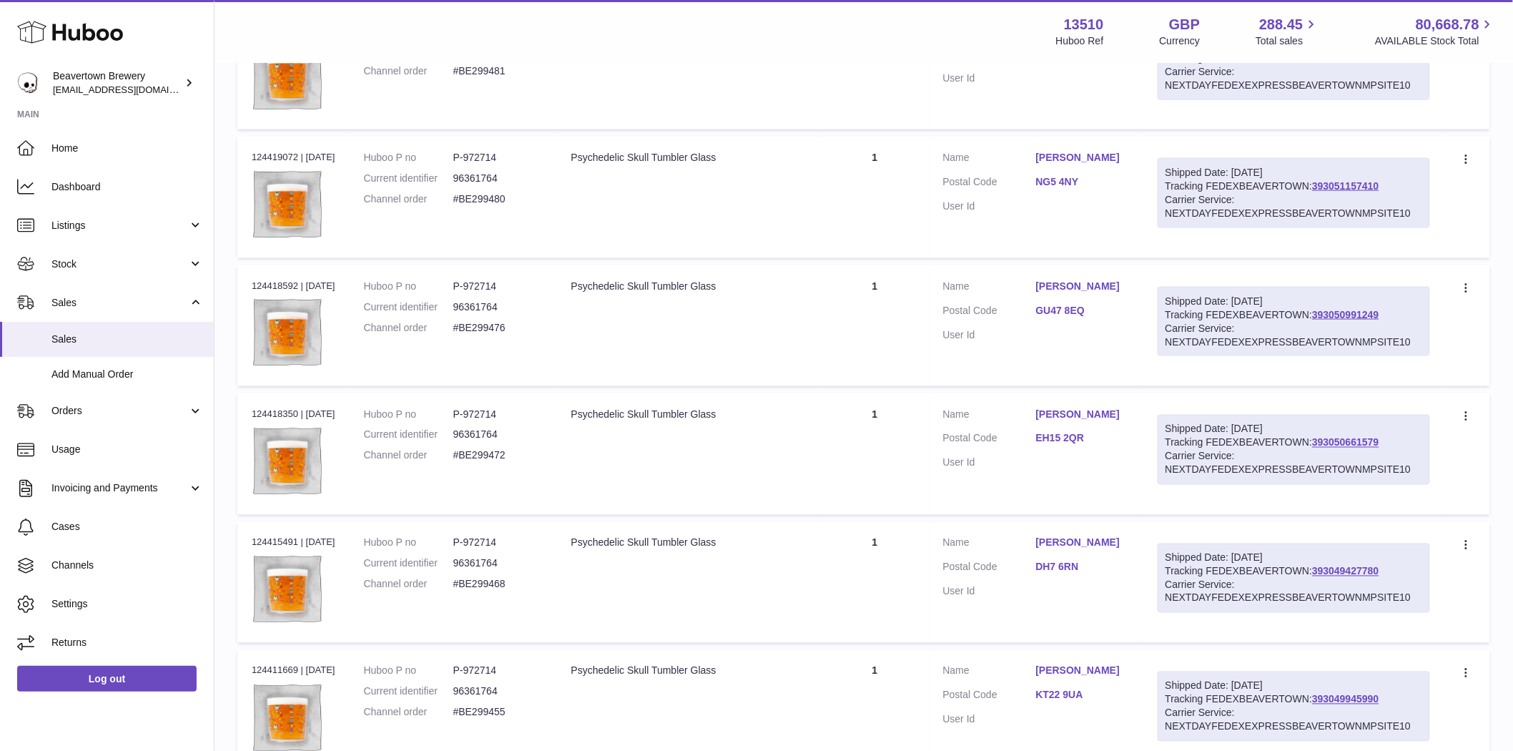
scroll to position [1017, 0]
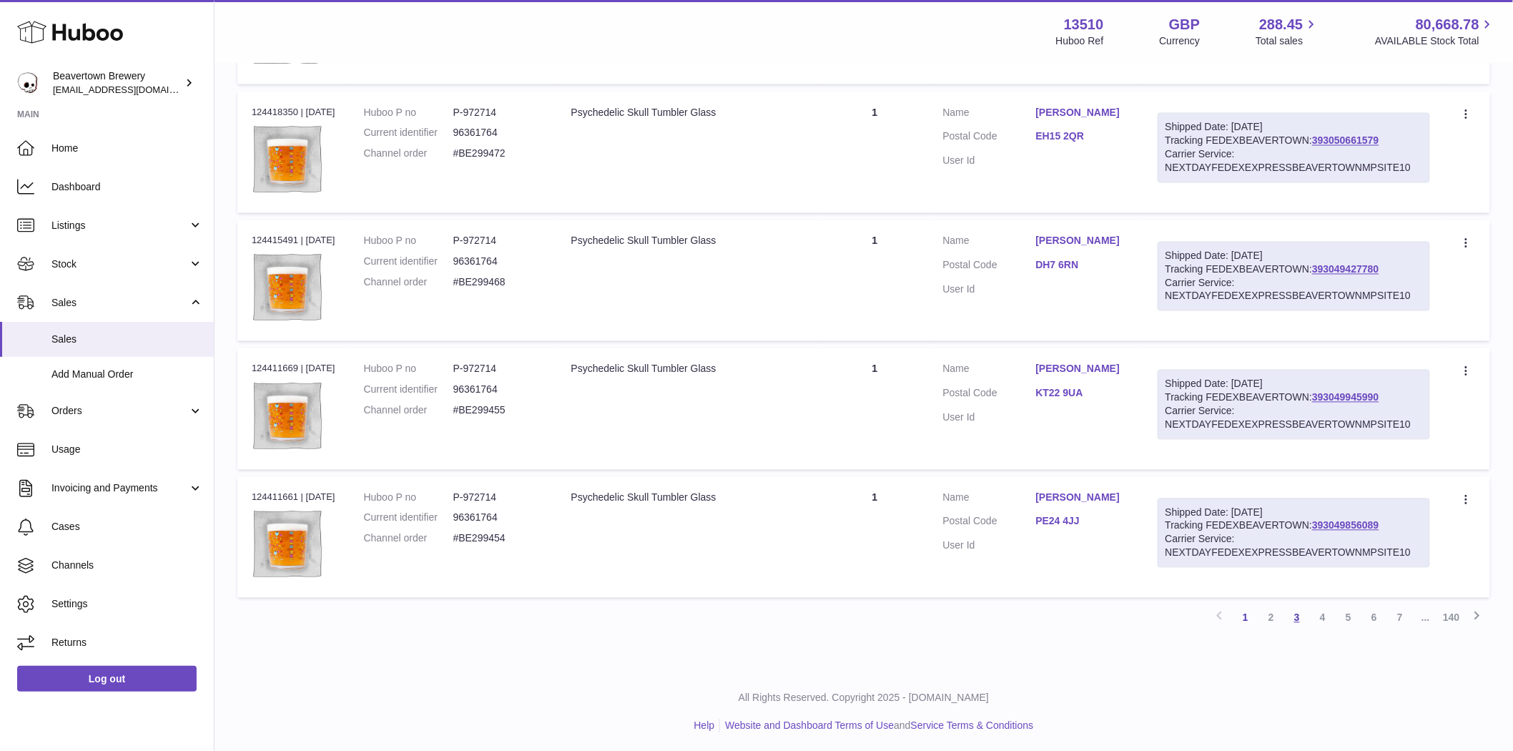
click at [1309, 621] on link "3" at bounding box center [1297, 618] width 26 height 26
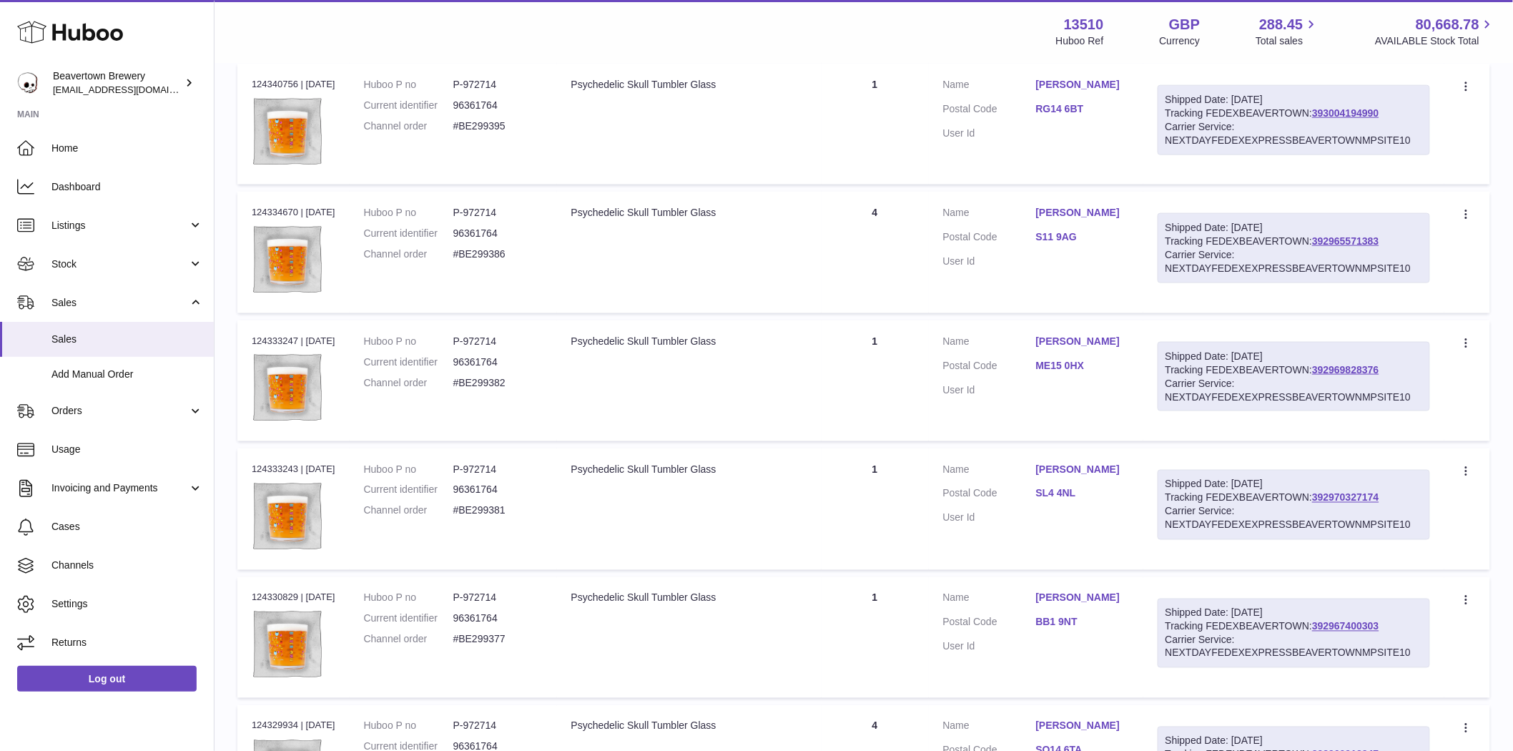
scroll to position [1017, 0]
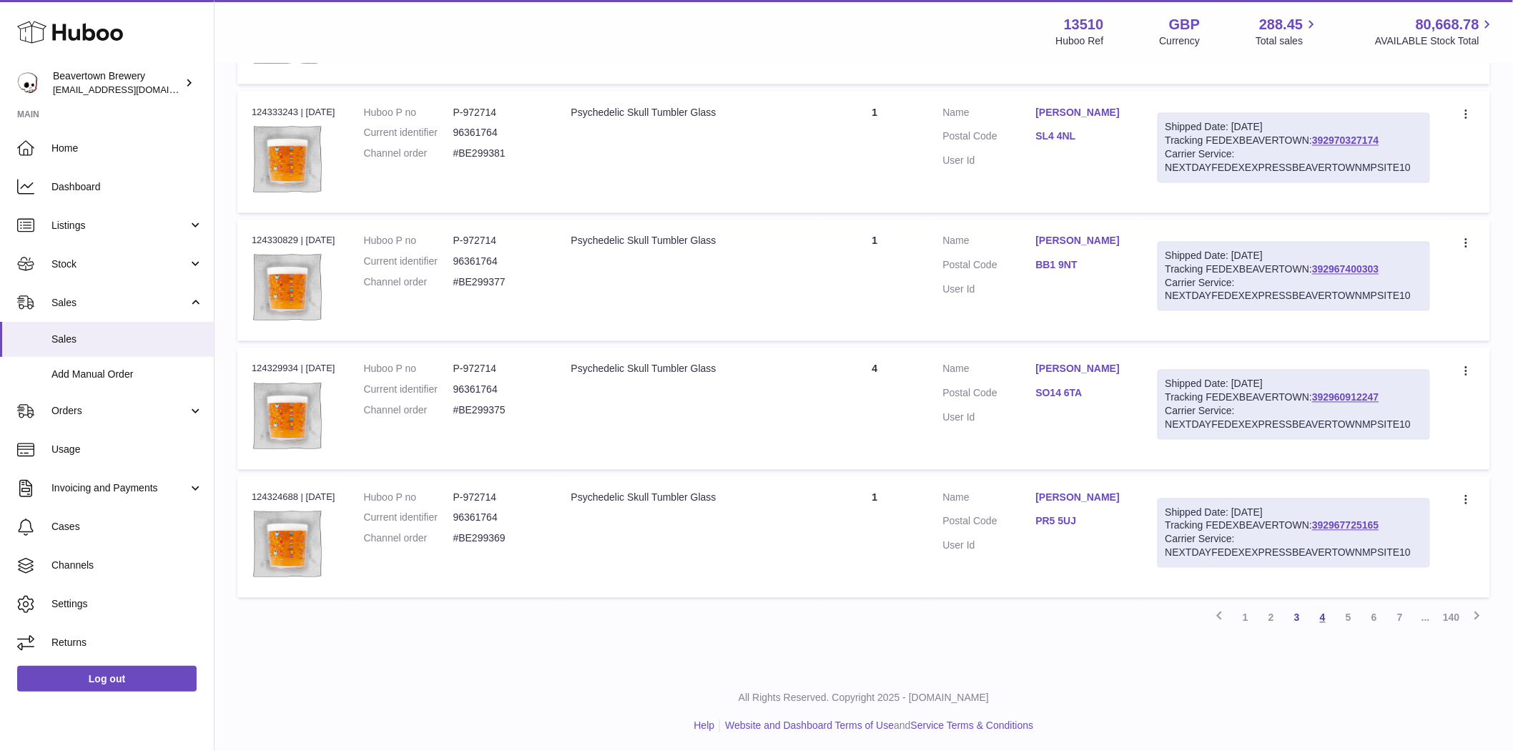
click at [1319, 616] on link "4" at bounding box center [1323, 618] width 26 height 26
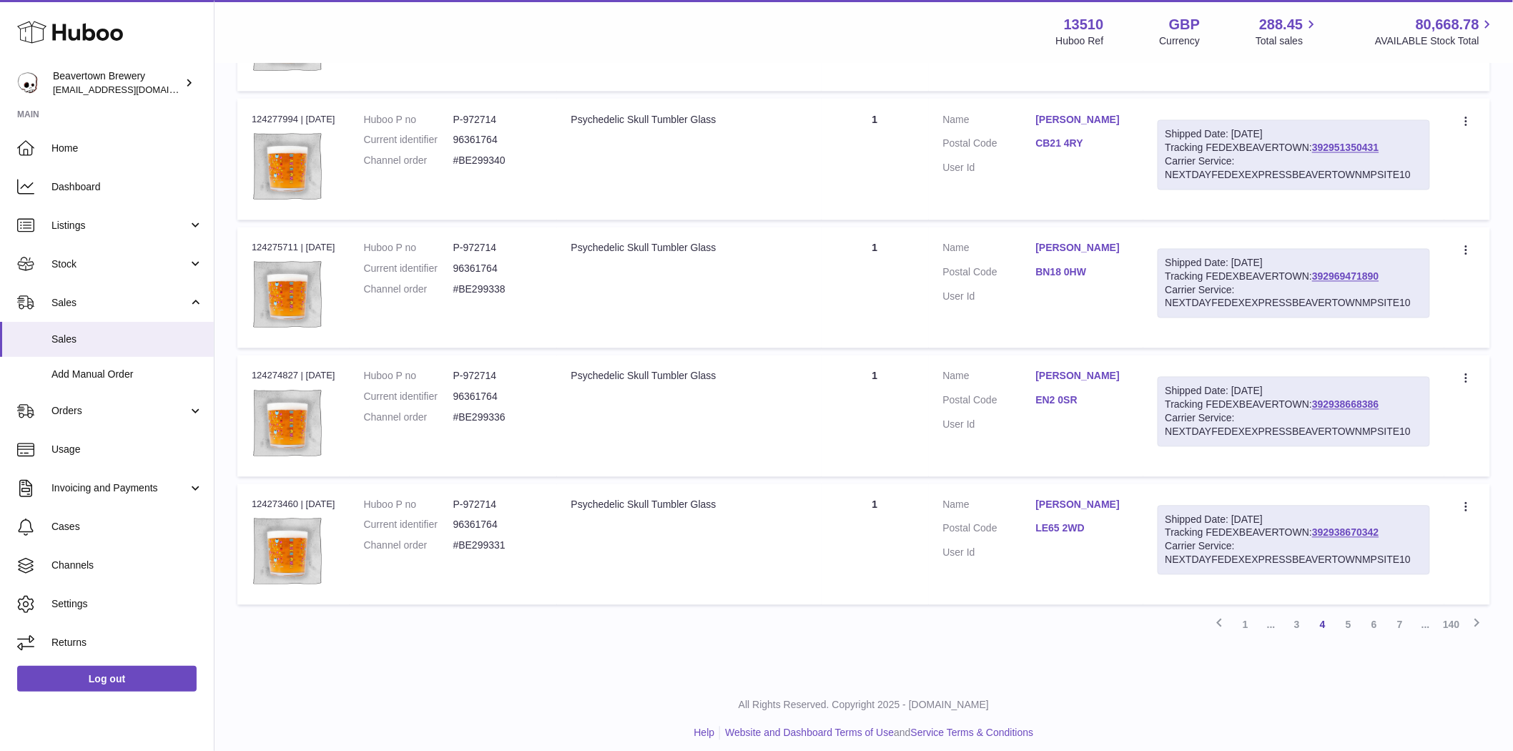
scroll to position [1017, 0]
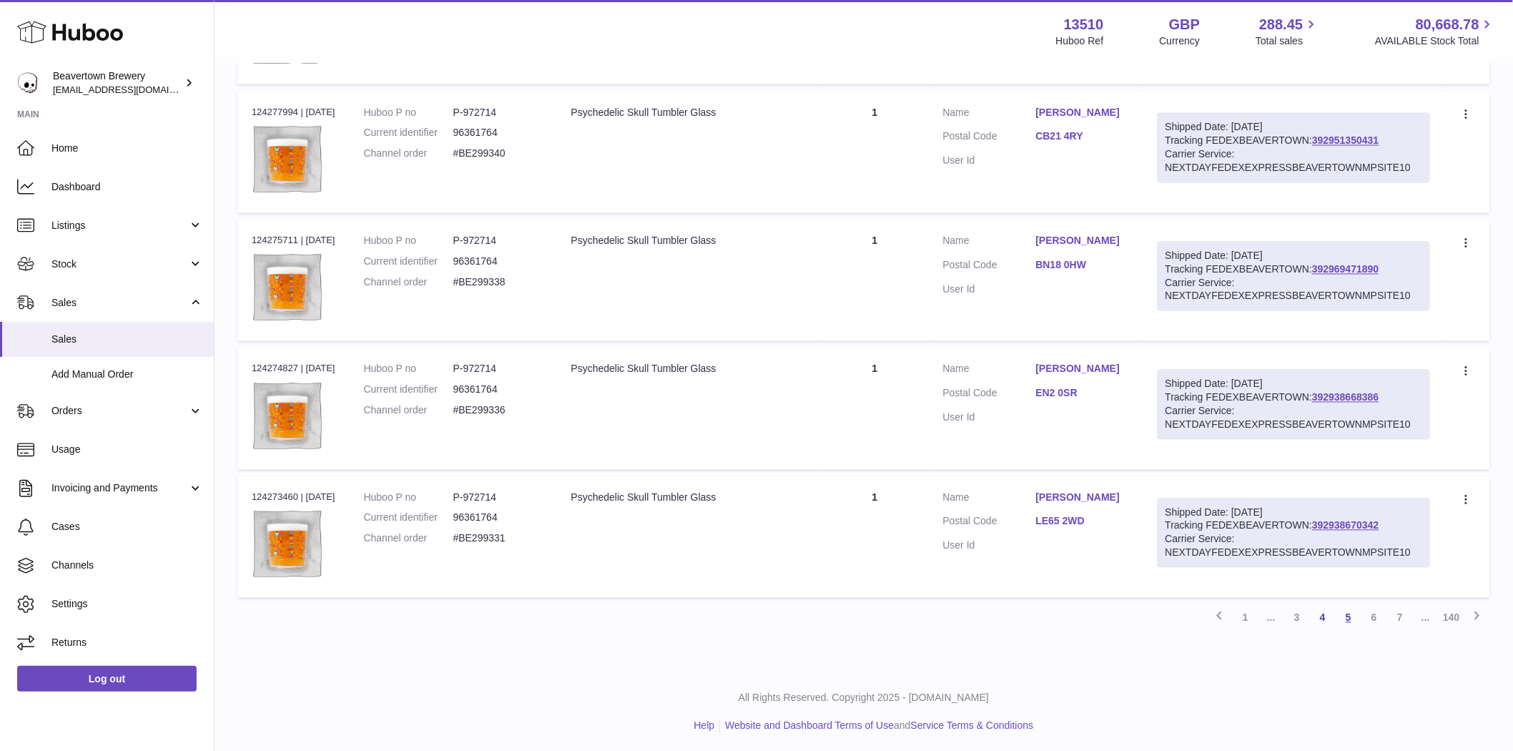
click at [1348, 617] on link "5" at bounding box center [1349, 618] width 26 height 26
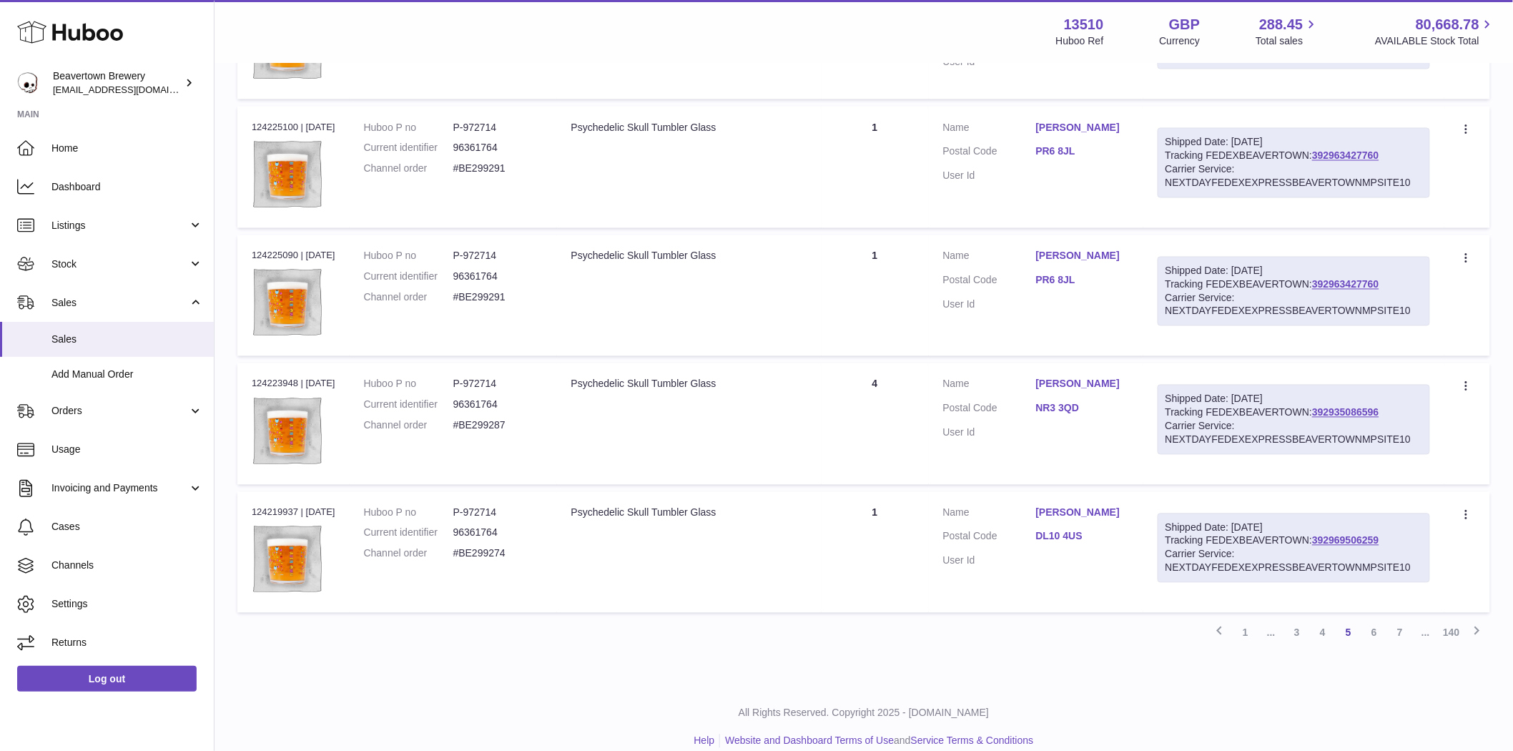
scroll to position [1017, 0]
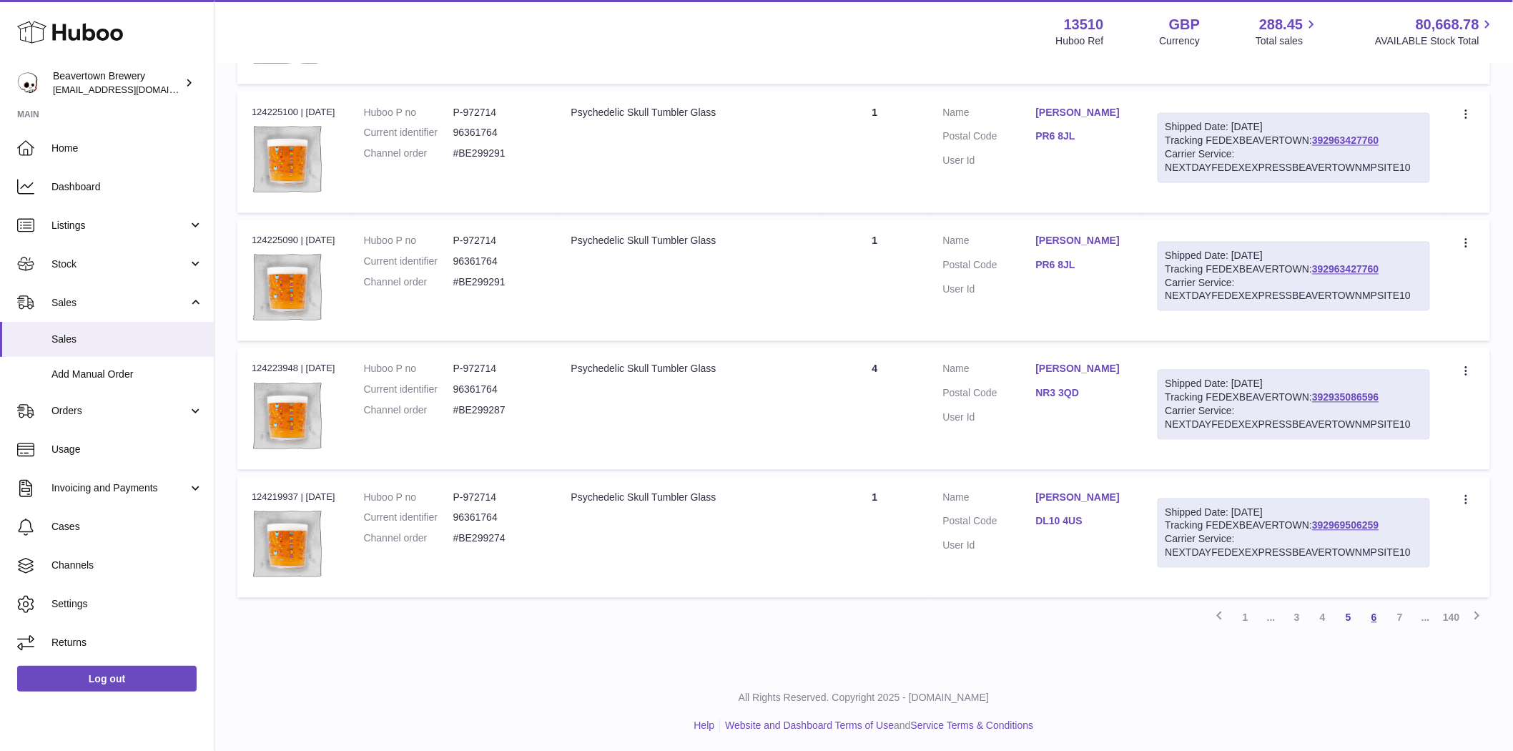
click at [1367, 619] on link "6" at bounding box center [1374, 618] width 26 height 26
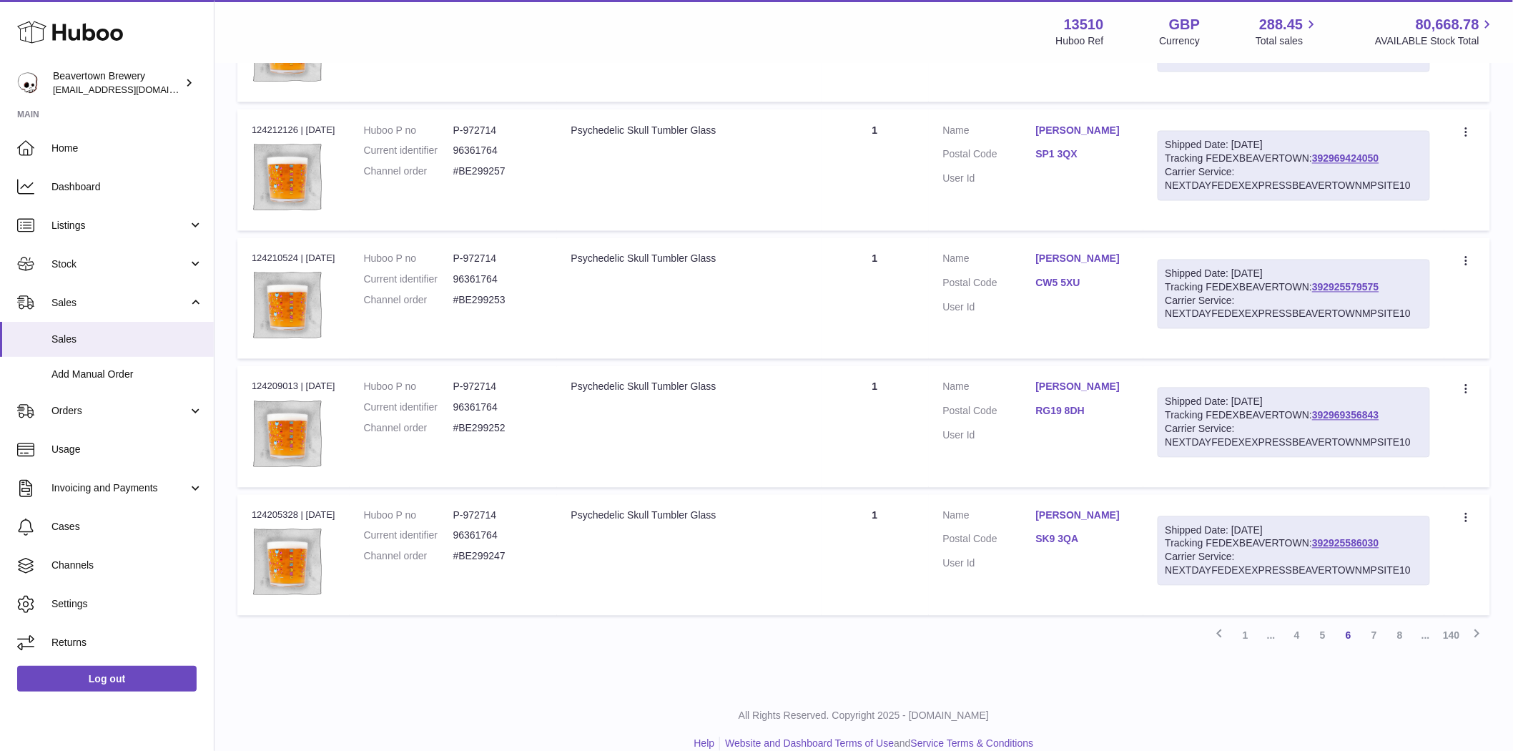
scroll to position [1017, 0]
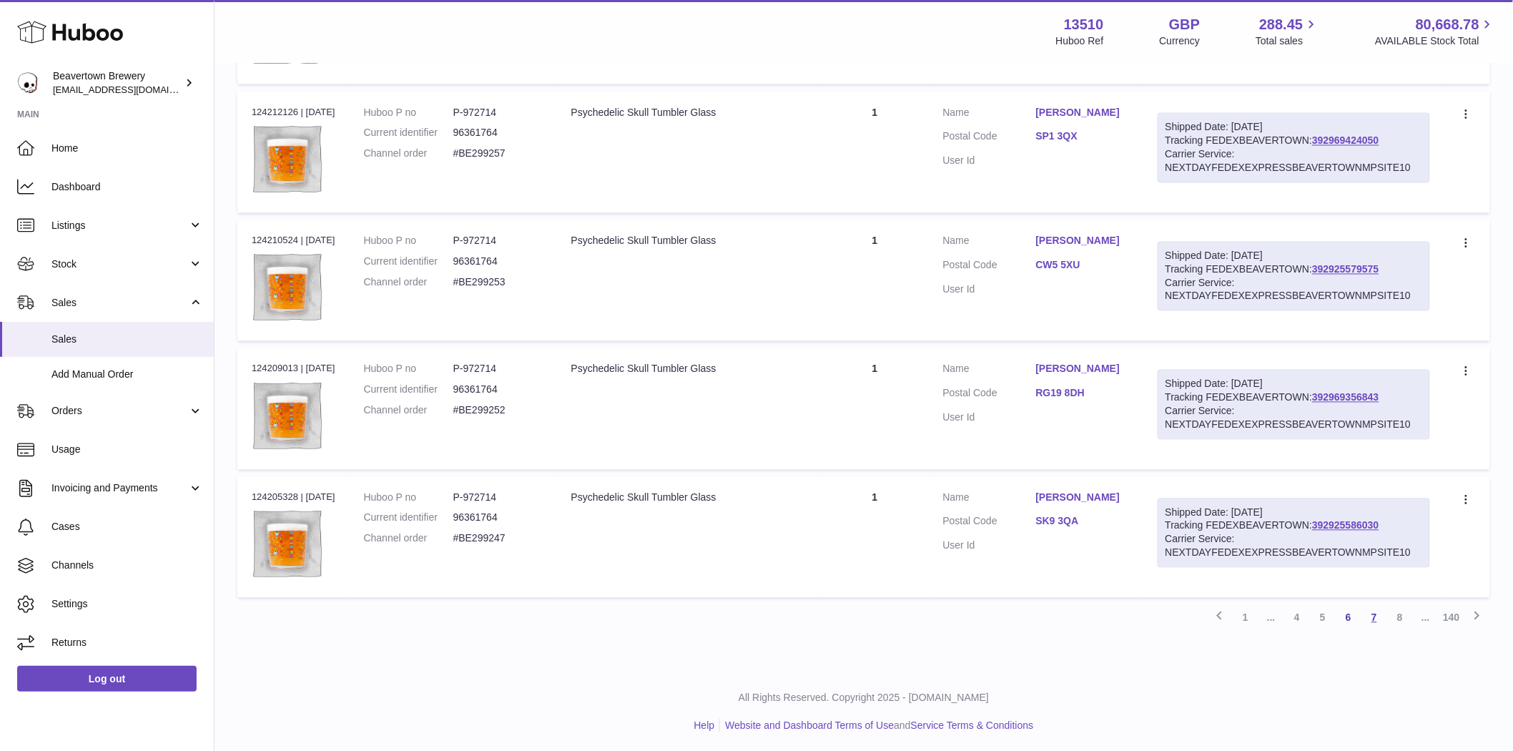
click at [1370, 620] on link "7" at bounding box center [1374, 618] width 26 height 26
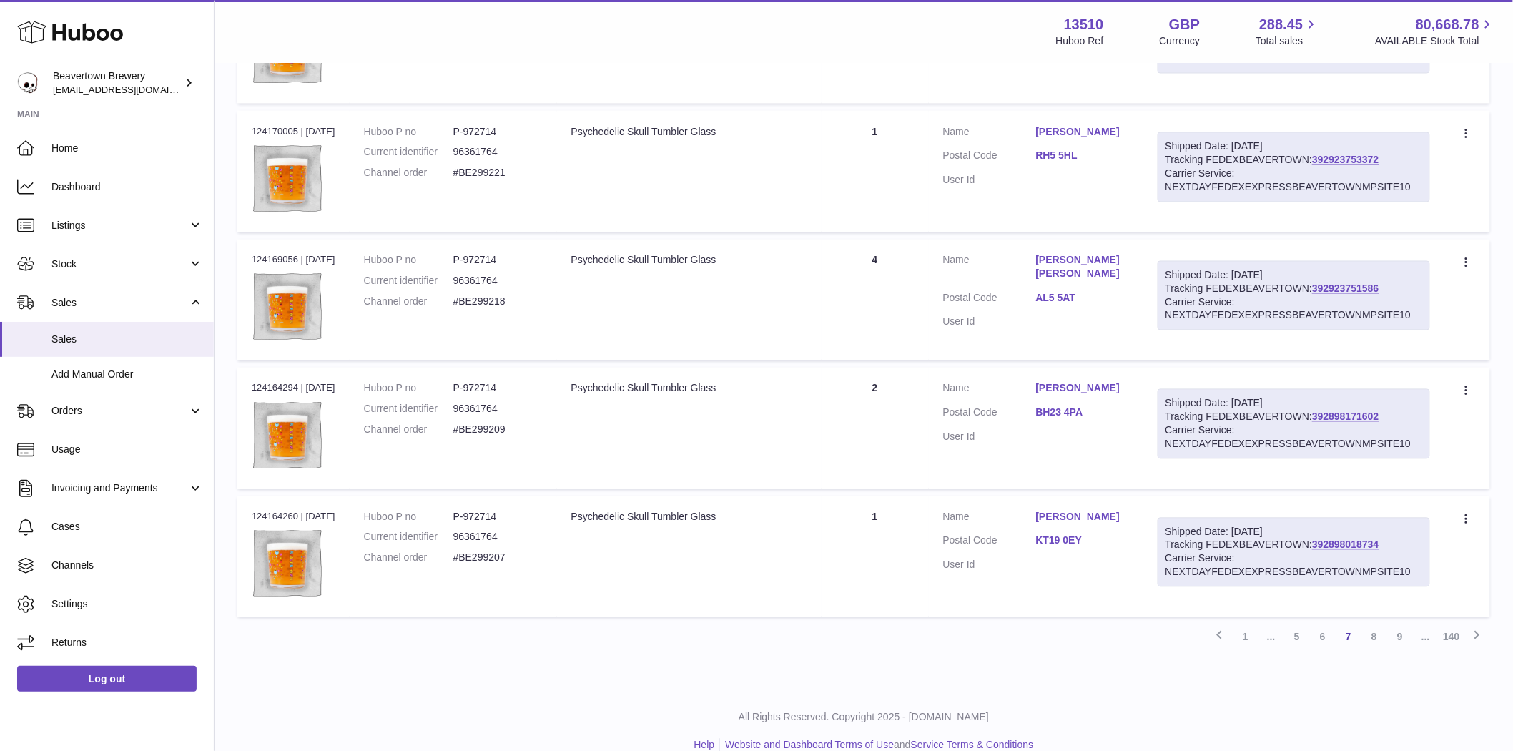
scroll to position [1017, 0]
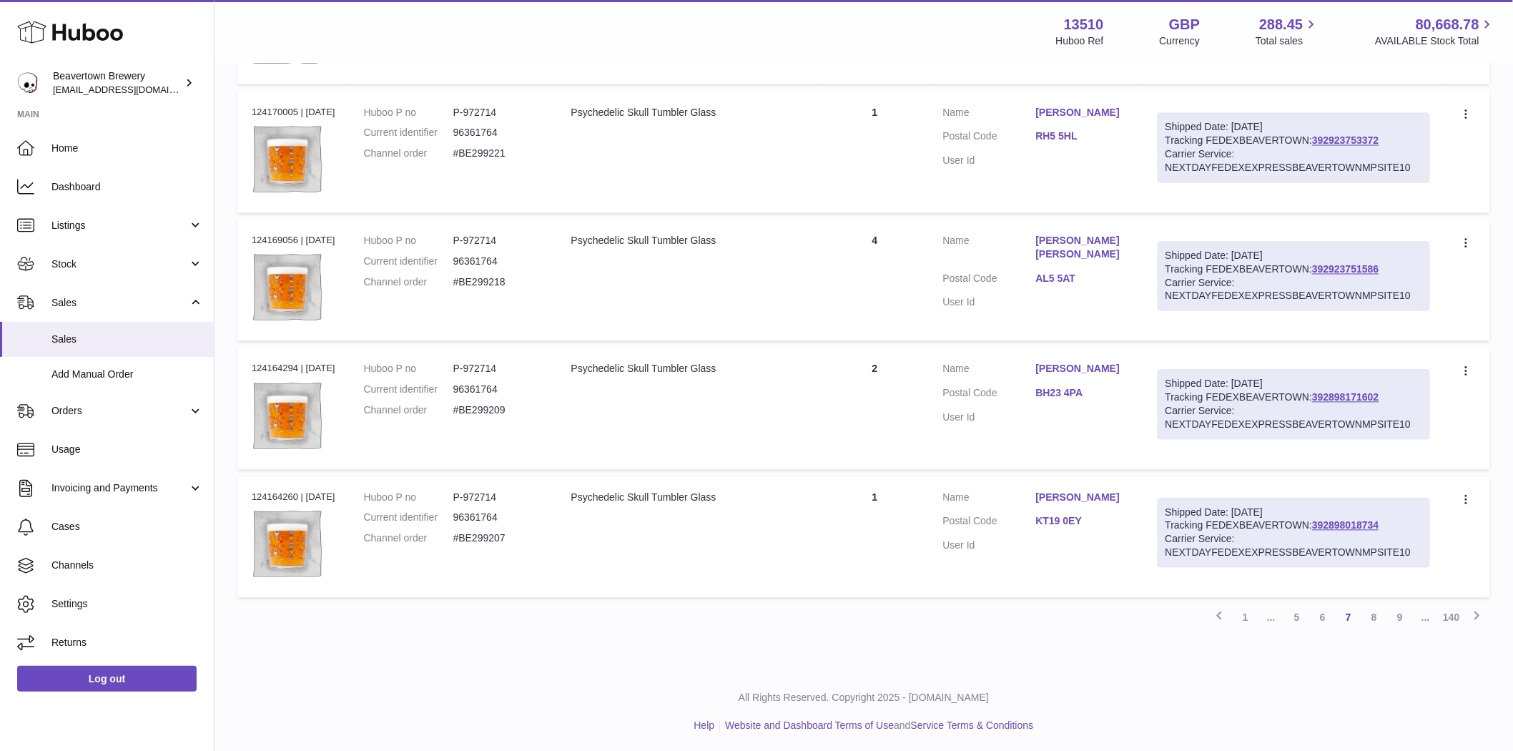
click at [1381, 618] on link "8" at bounding box center [1374, 618] width 26 height 26
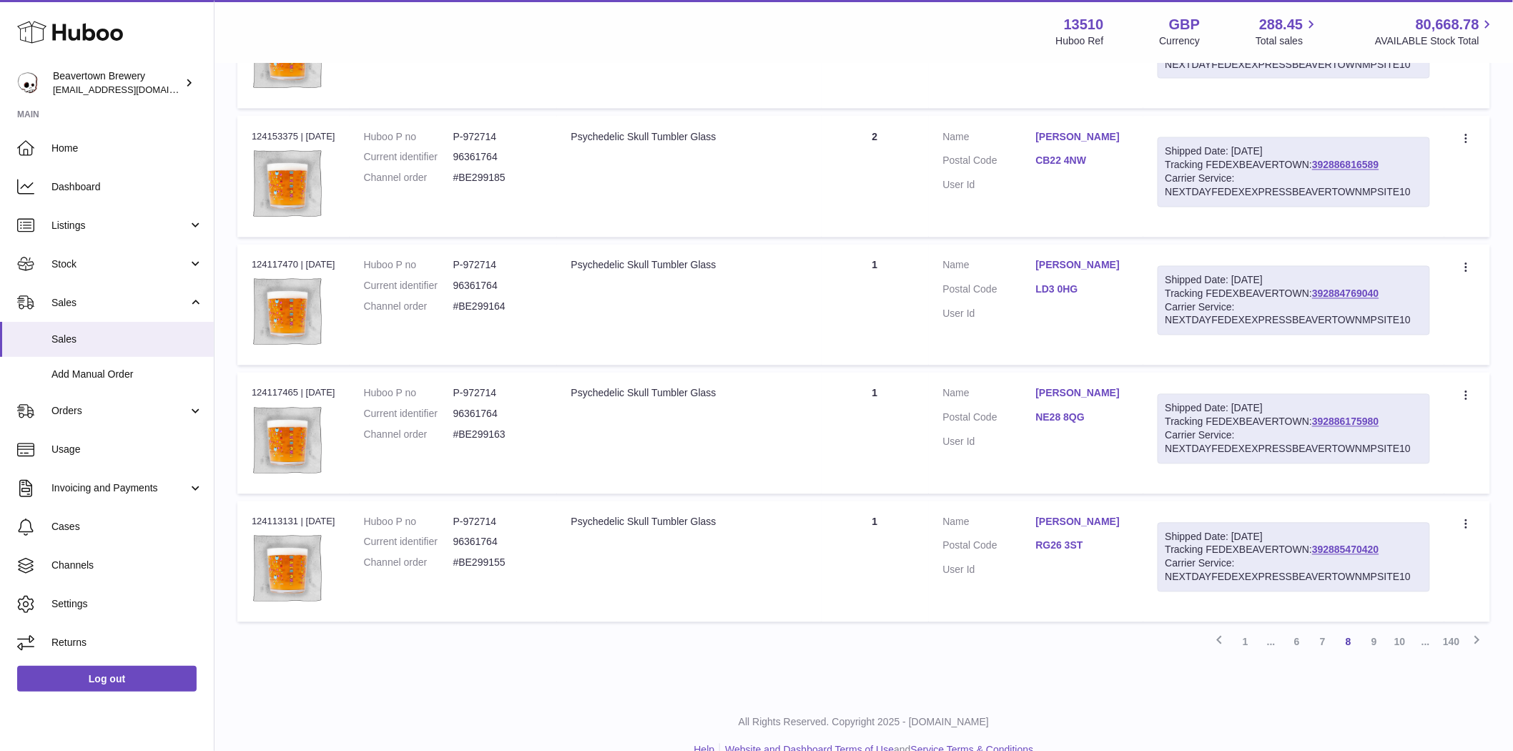
scroll to position [1017, 0]
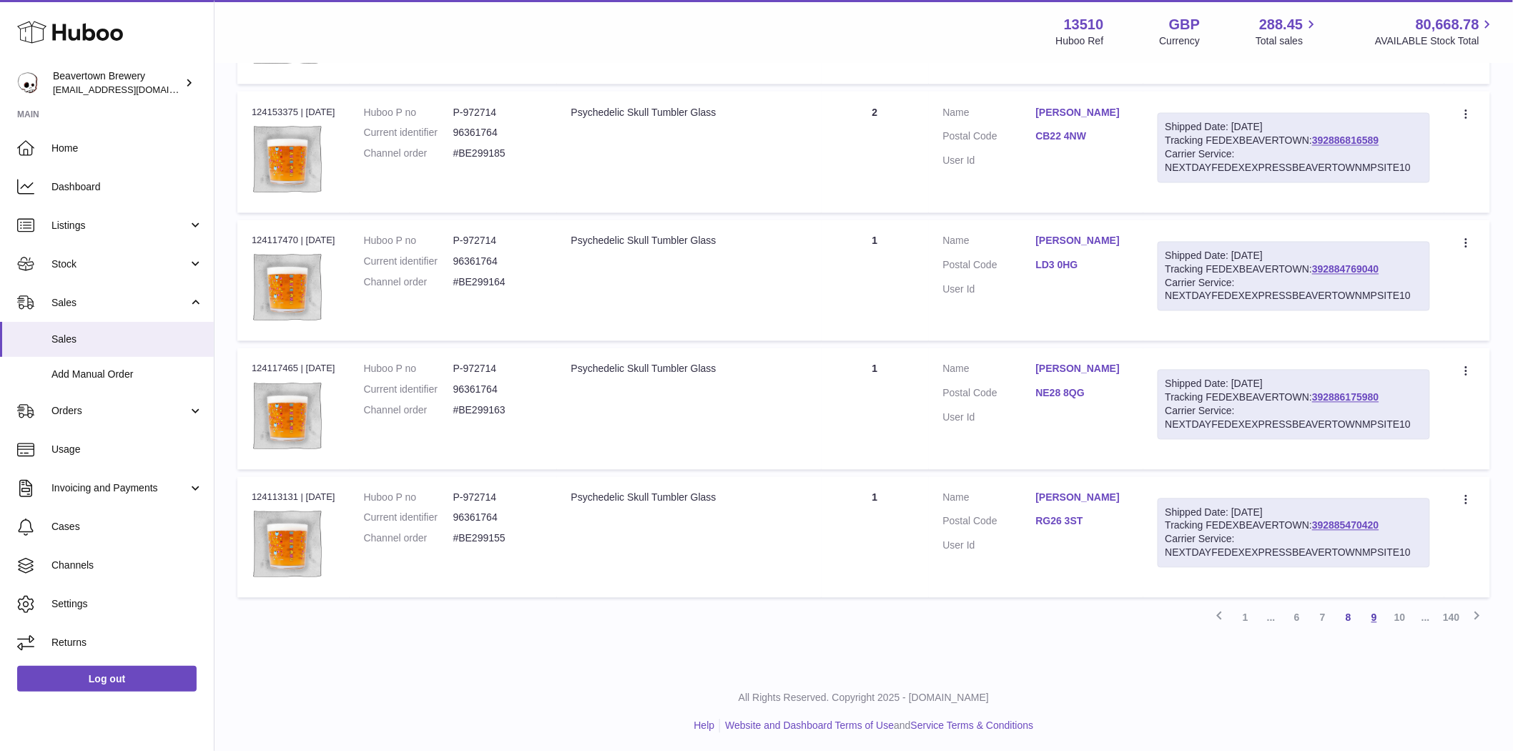
click at [1377, 623] on link "9" at bounding box center [1374, 618] width 26 height 26
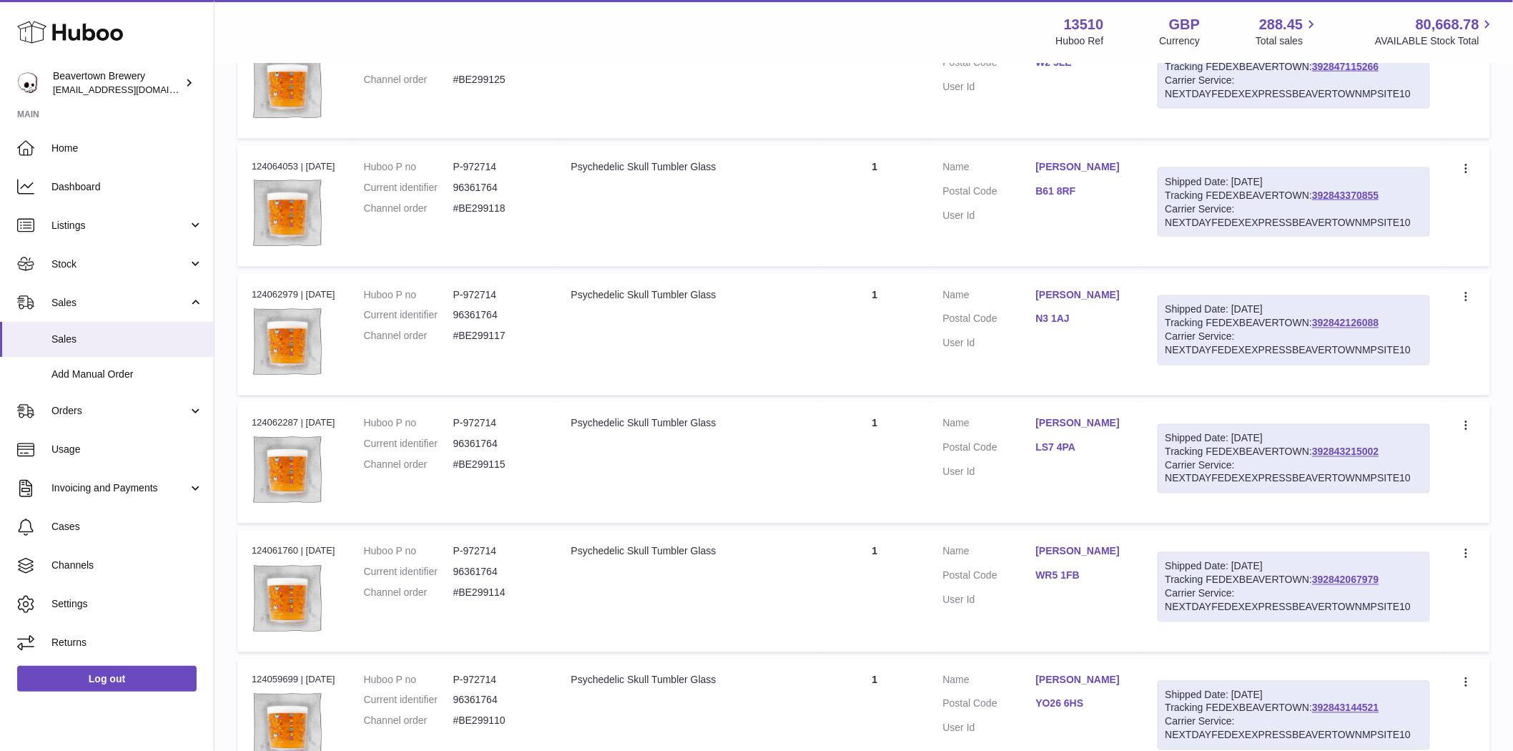
scroll to position [1017, 0]
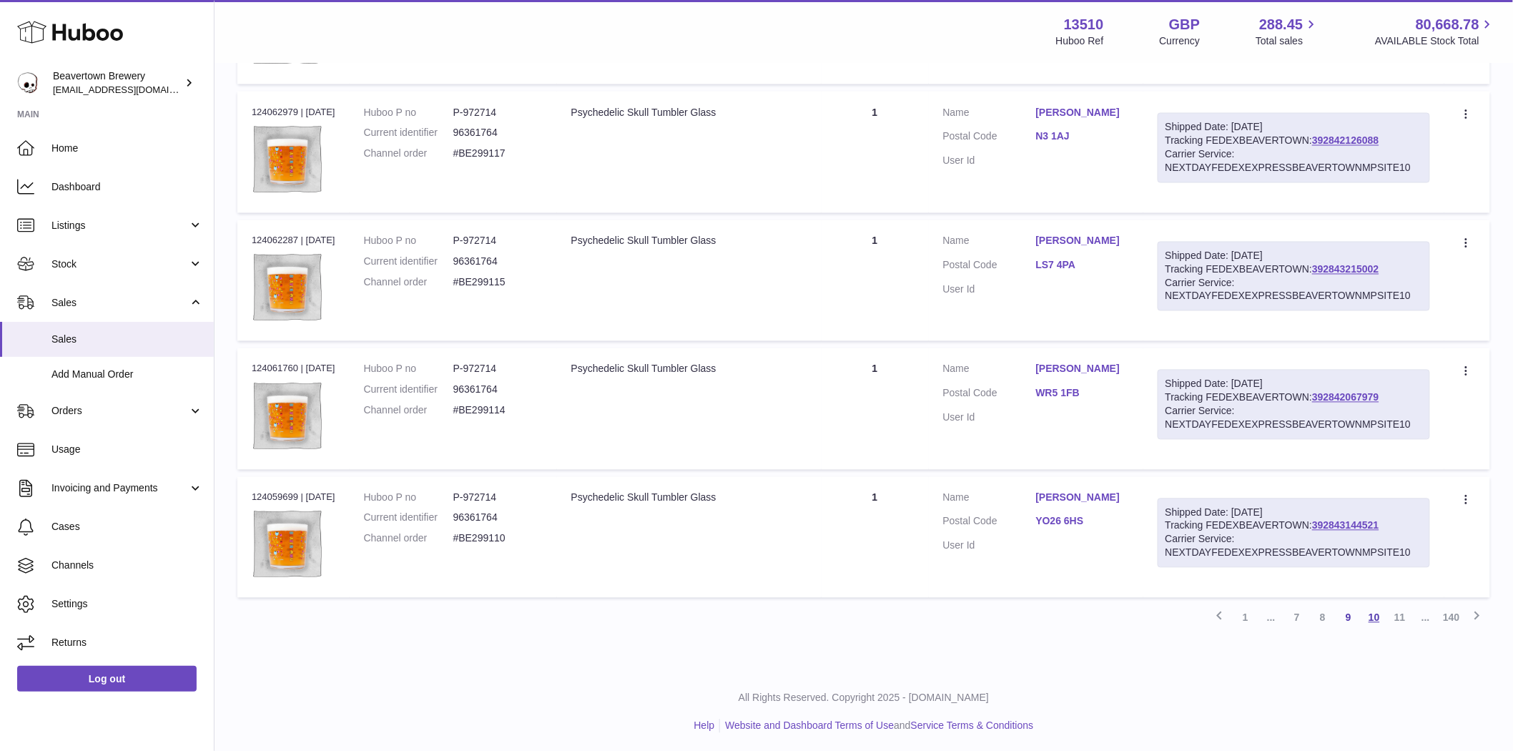
click at [1374, 622] on link "10" at bounding box center [1374, 618] width 26 height 26
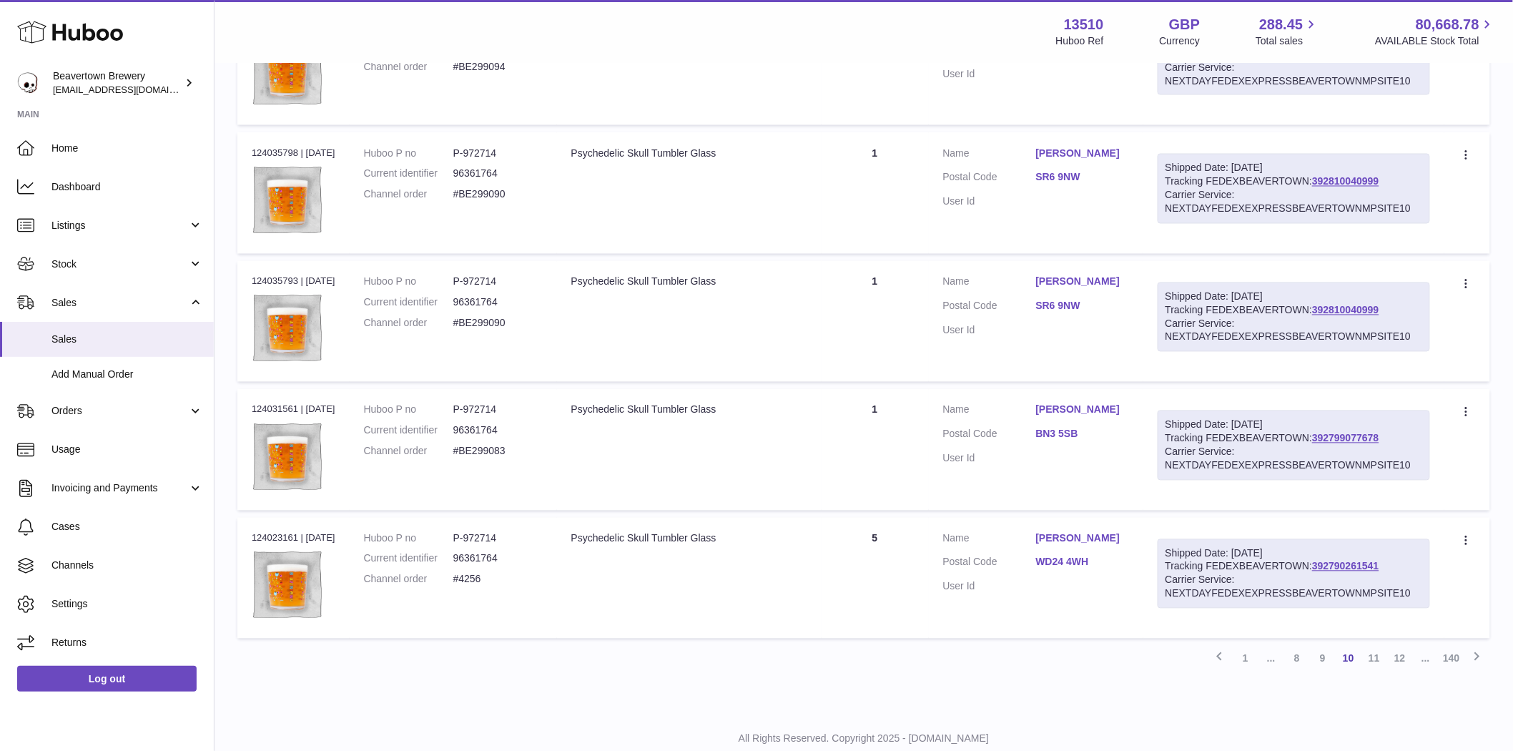
scroll to position [1017, 0]
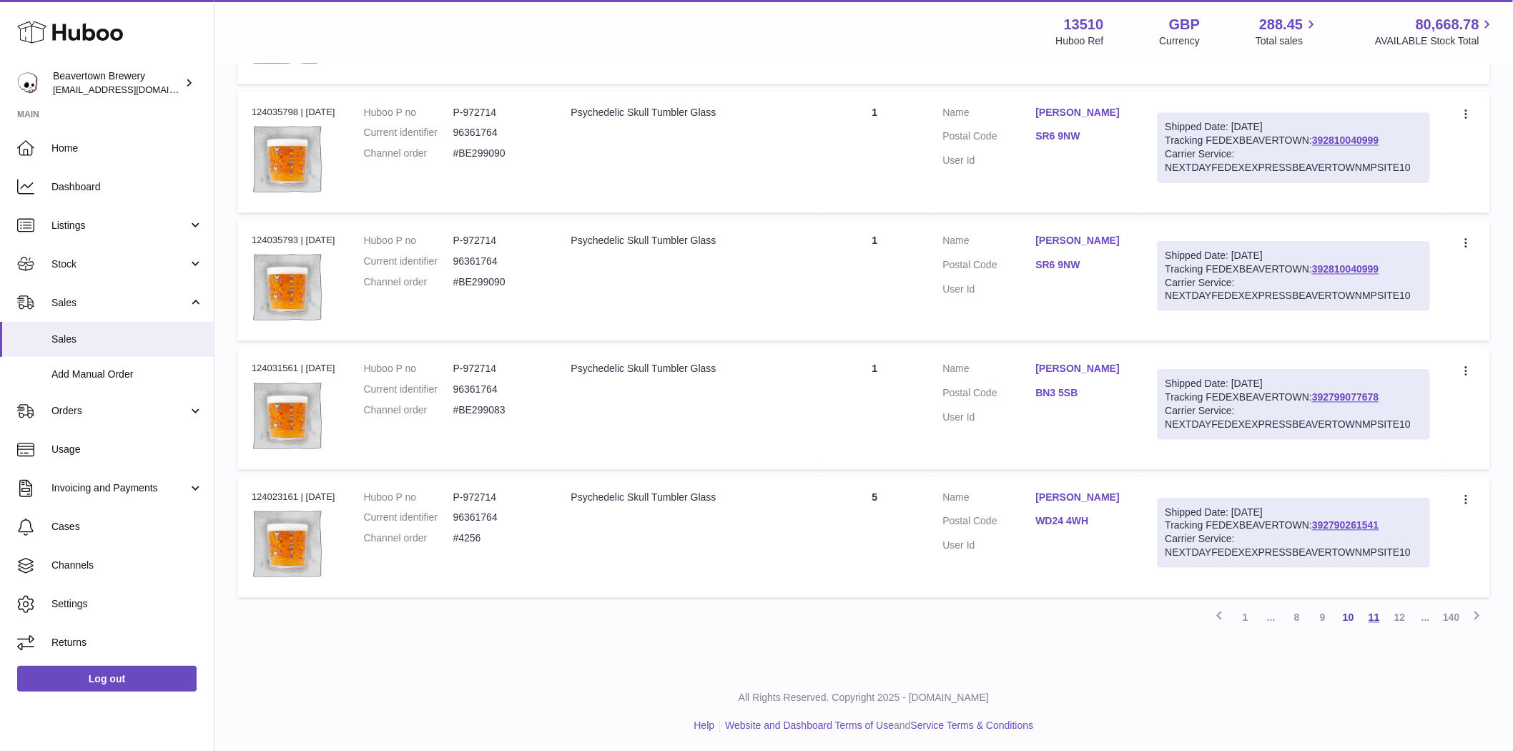
click at [1374, 616] on link "11" at bounding box center [1374, 618] width 26 height 26
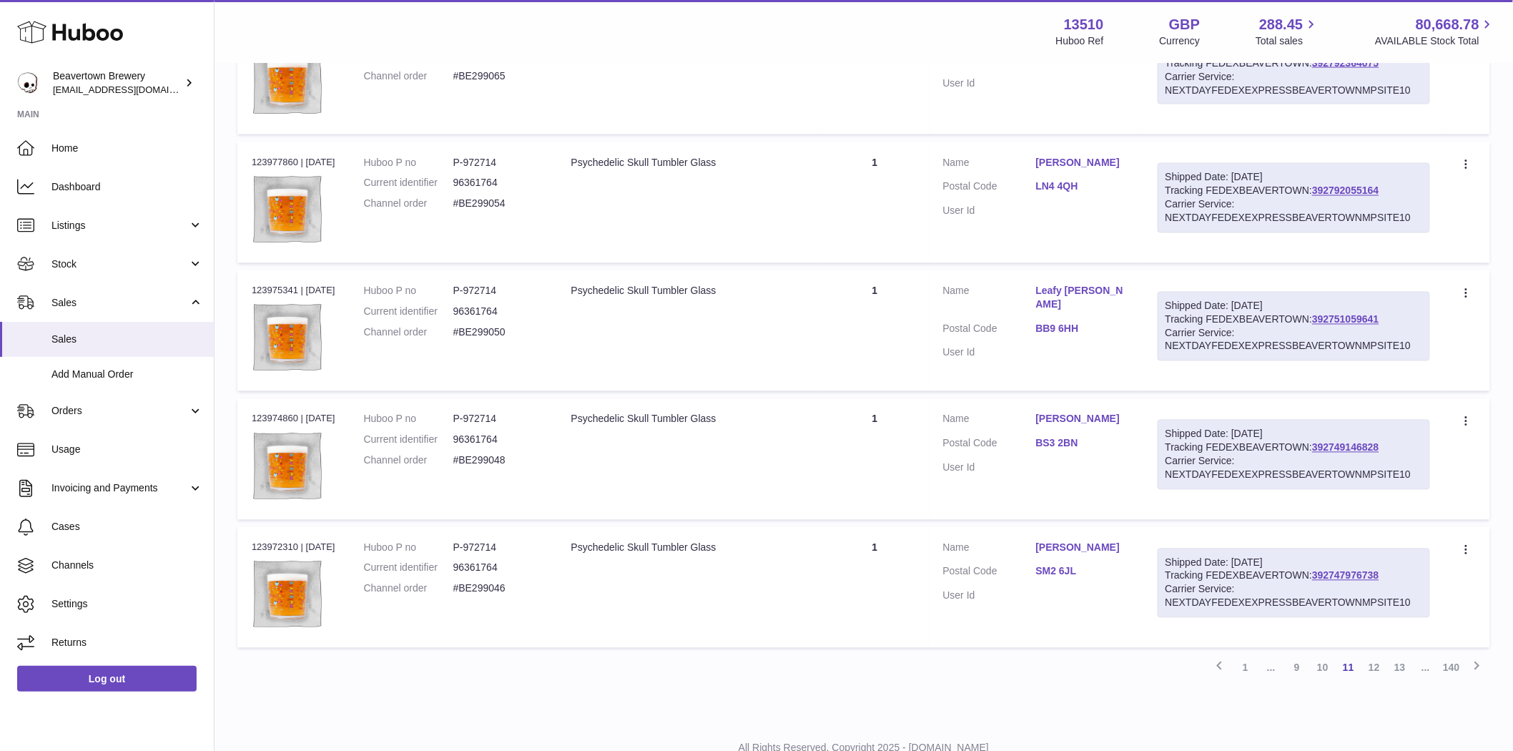
scroll to position [1017, 0]
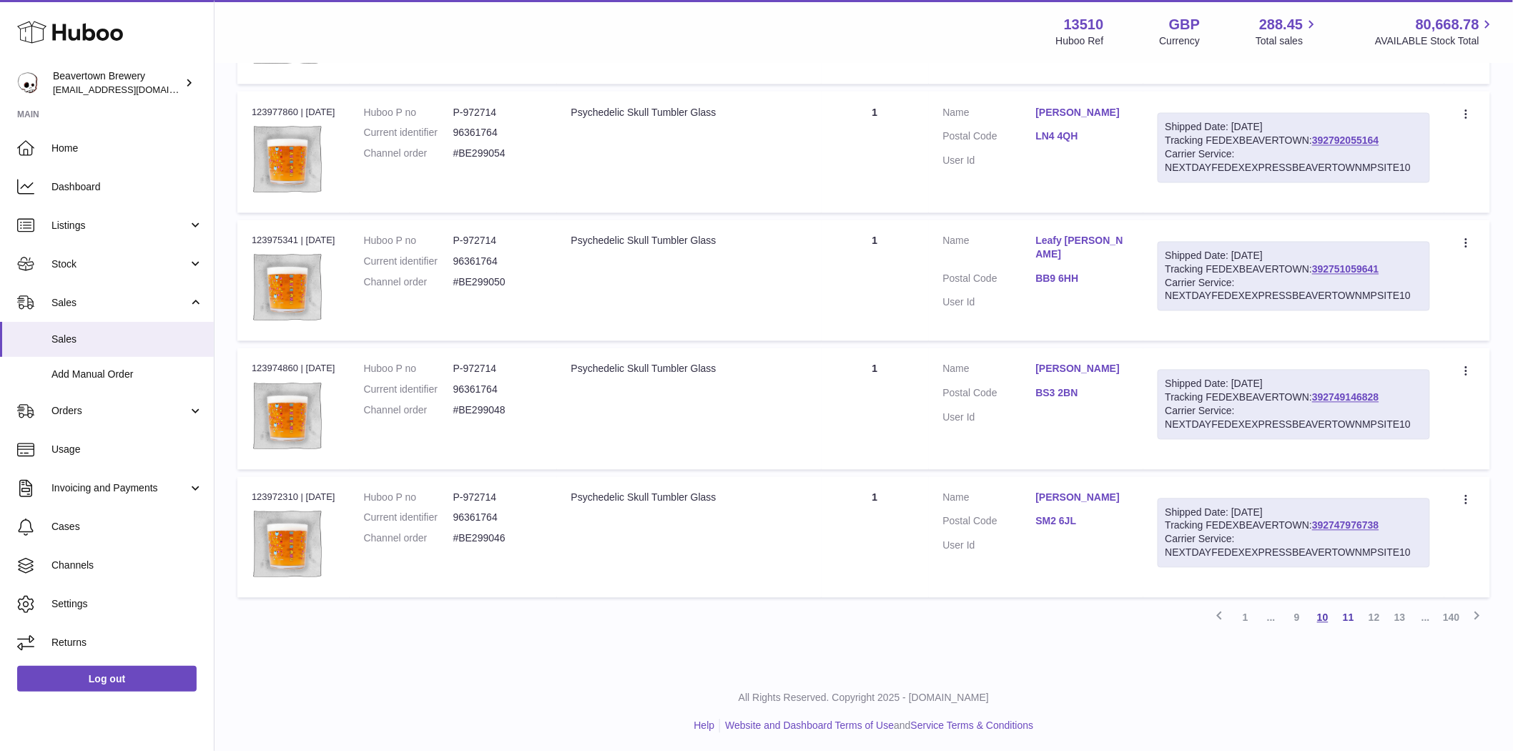
click at [1324, 620] on link "10" at bounding box center [1323, 618] width 26 height 26
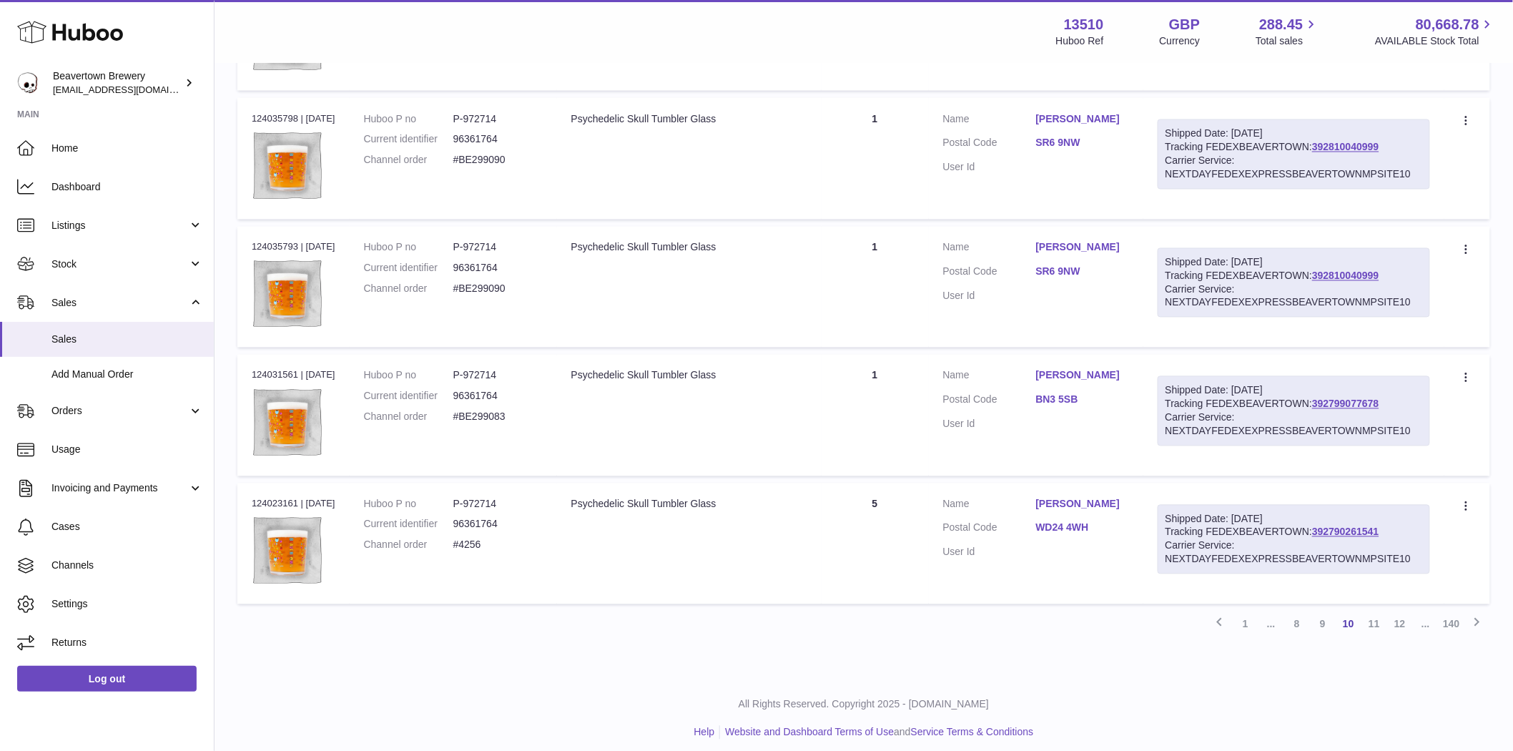
scroll to position [1017, 0]
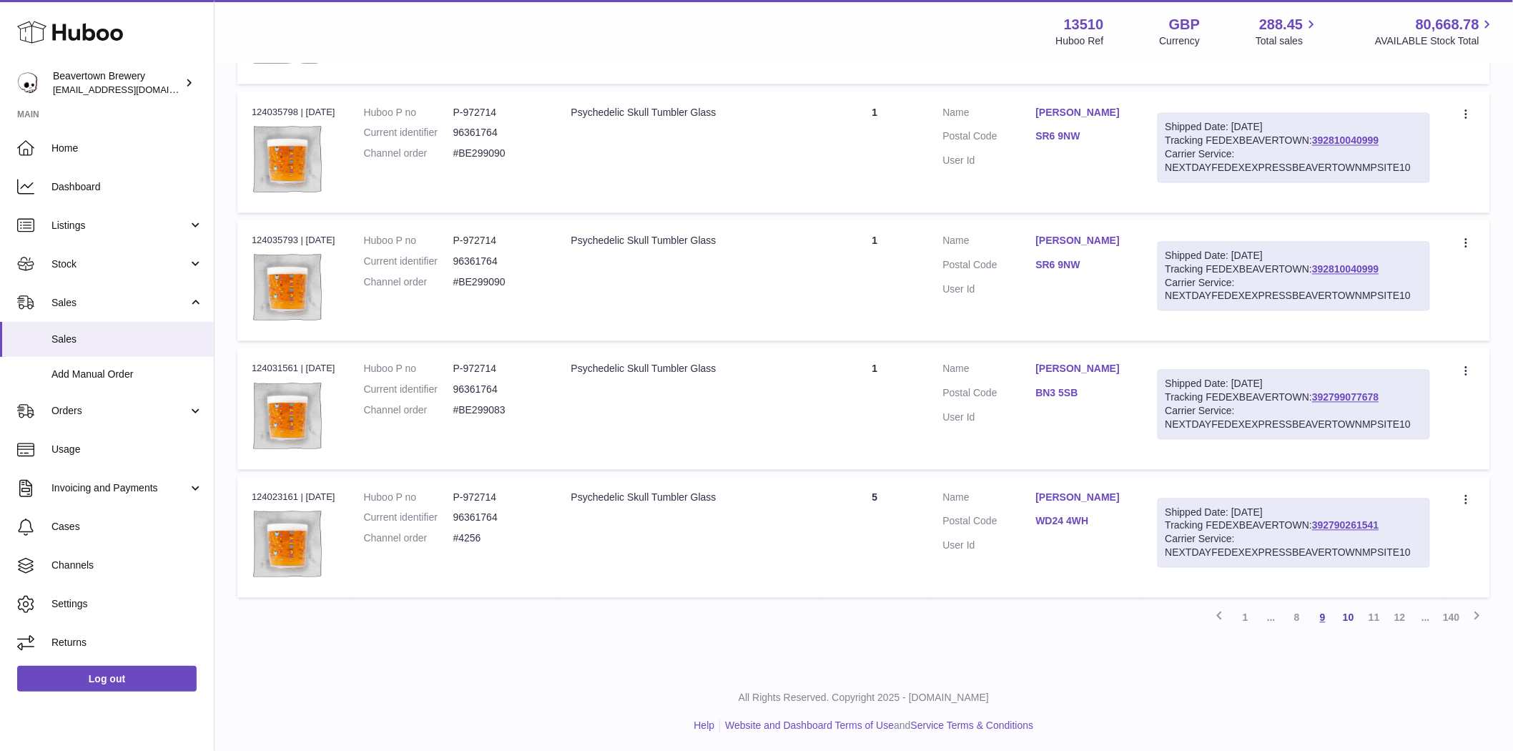
click at [1321, 617] on link "9" at bounding box center [1323, 618] width 26 height 26
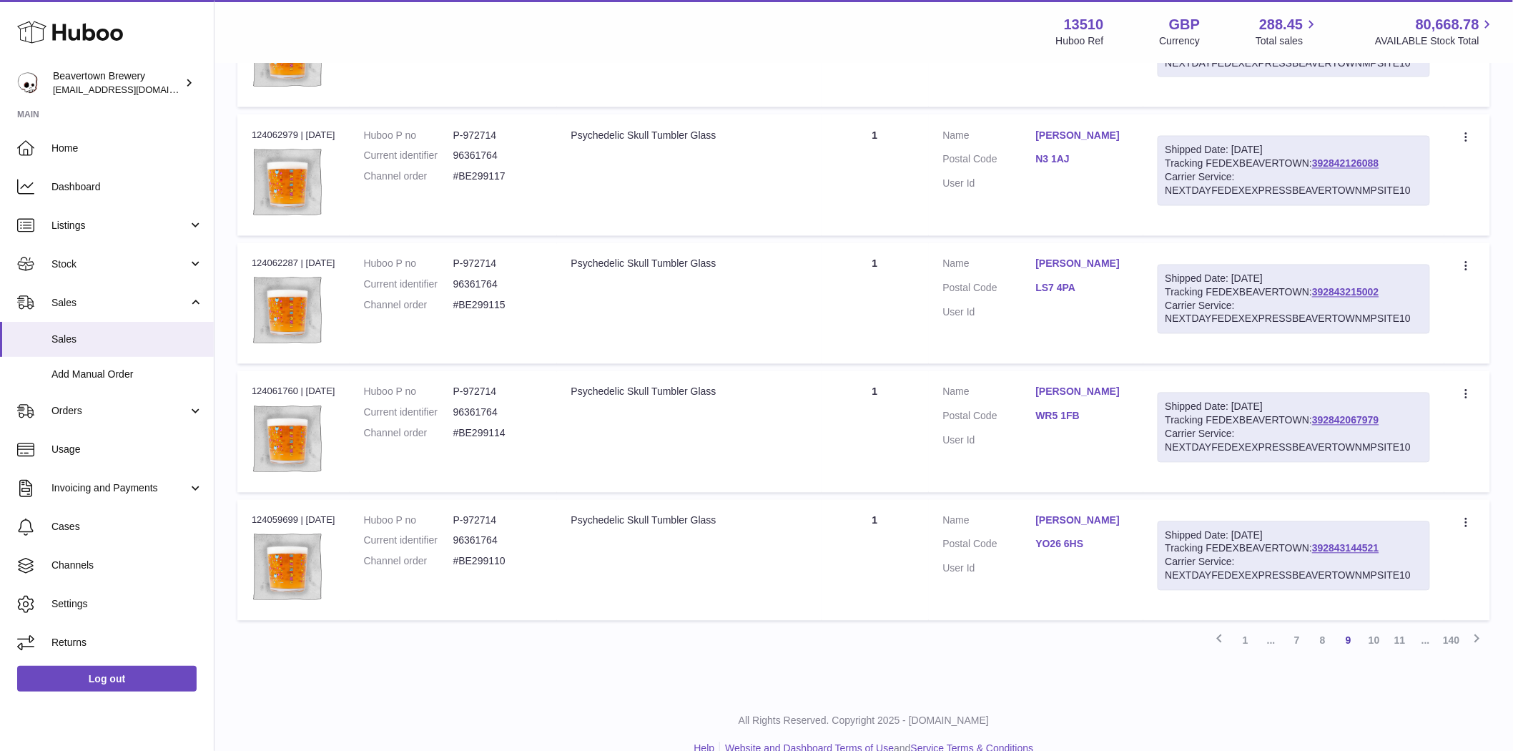
scroll to position [1017, 0]
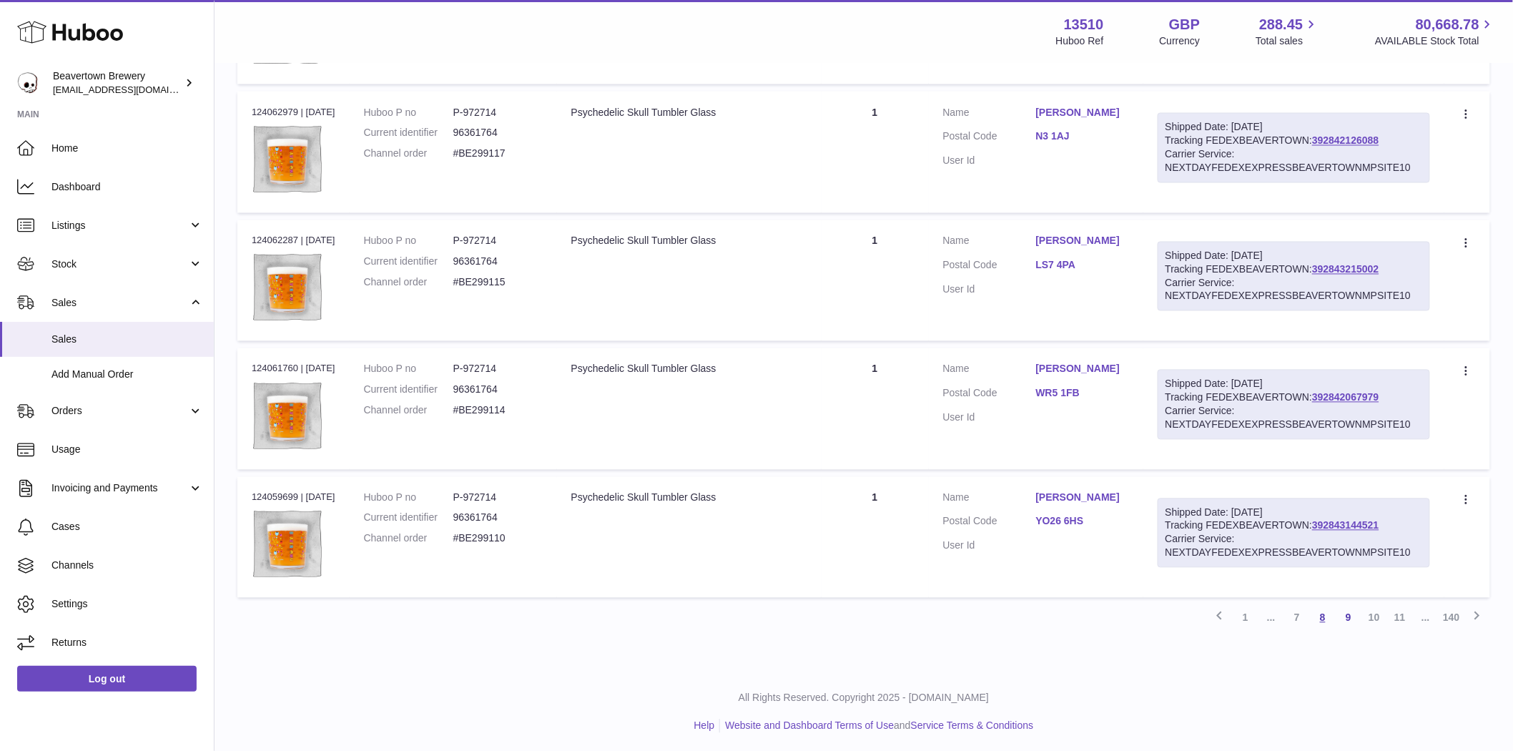
click at [1324, 612] on link "8" at bounding box center [1323, 618] width 26 height 26
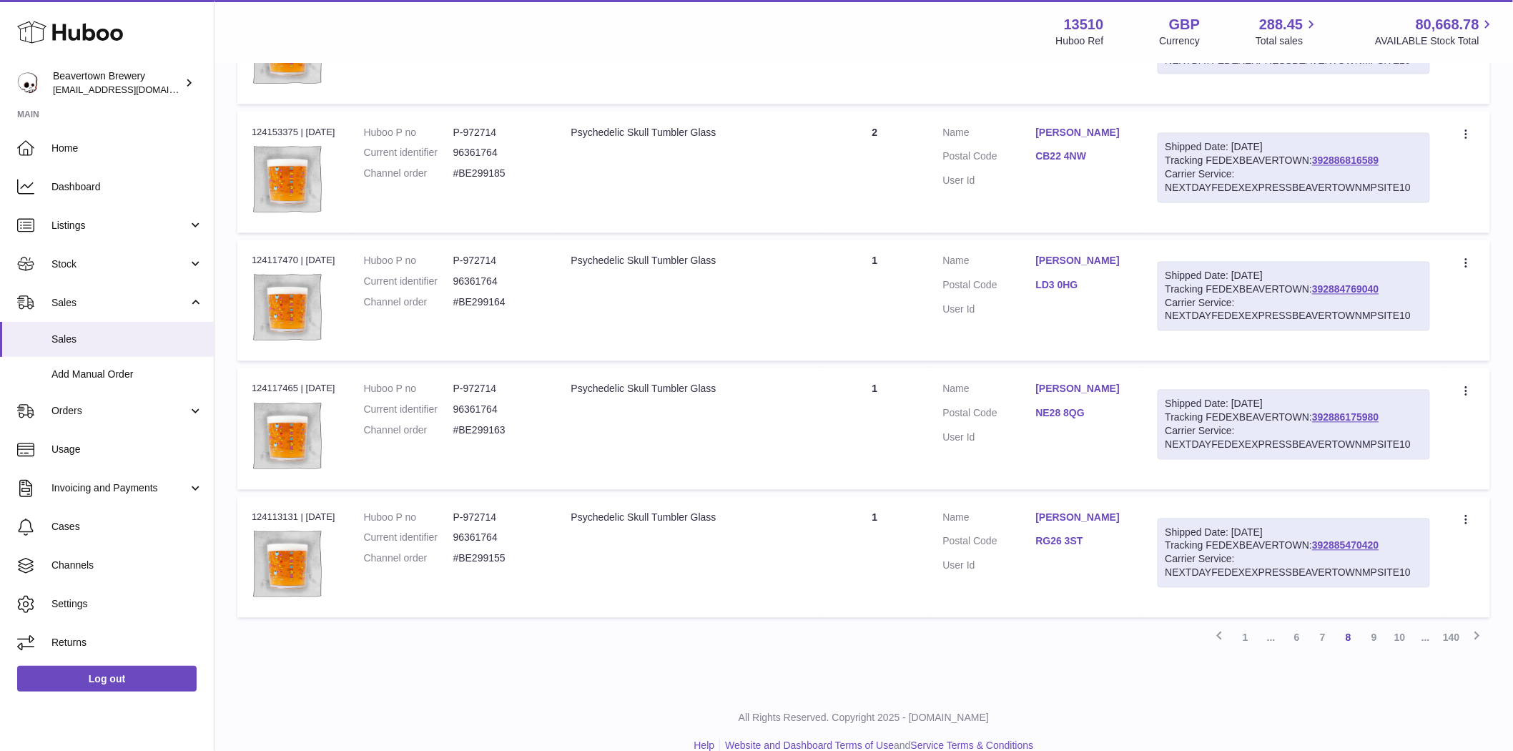
scroll to position [1017, 0]
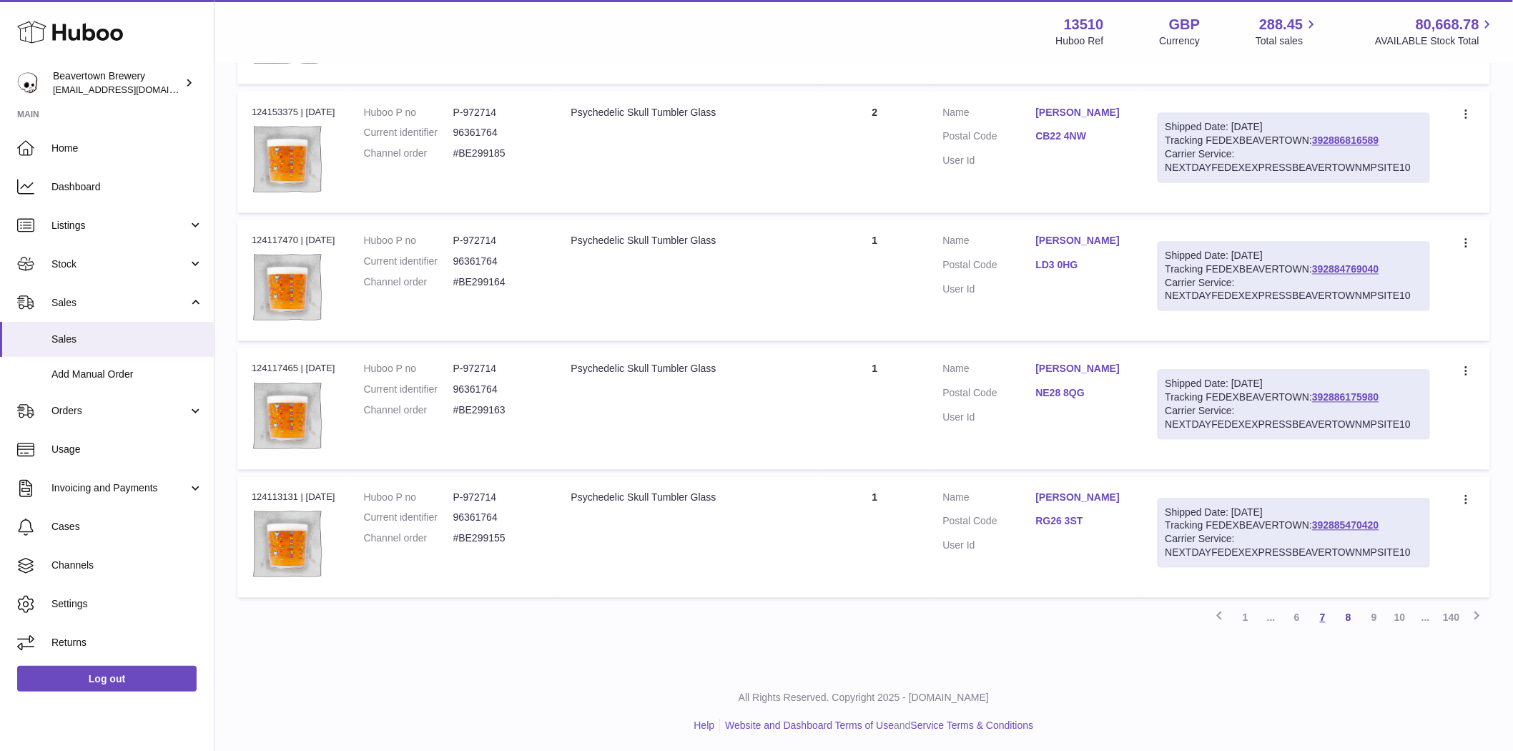
click at [1326, 613] on link "7" at bounding box center [1323, 618] width 26 height 26
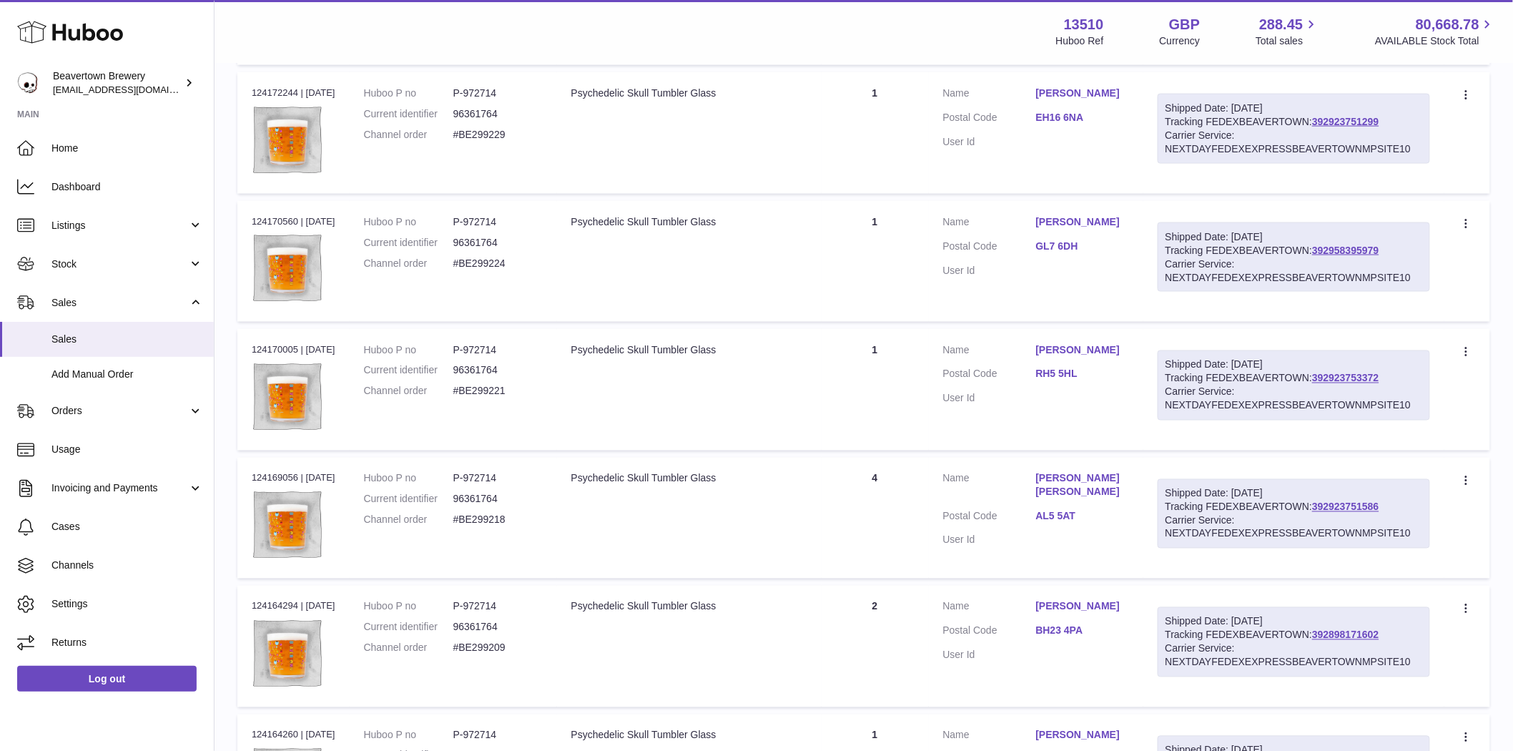
scroll to position [1017, 0]
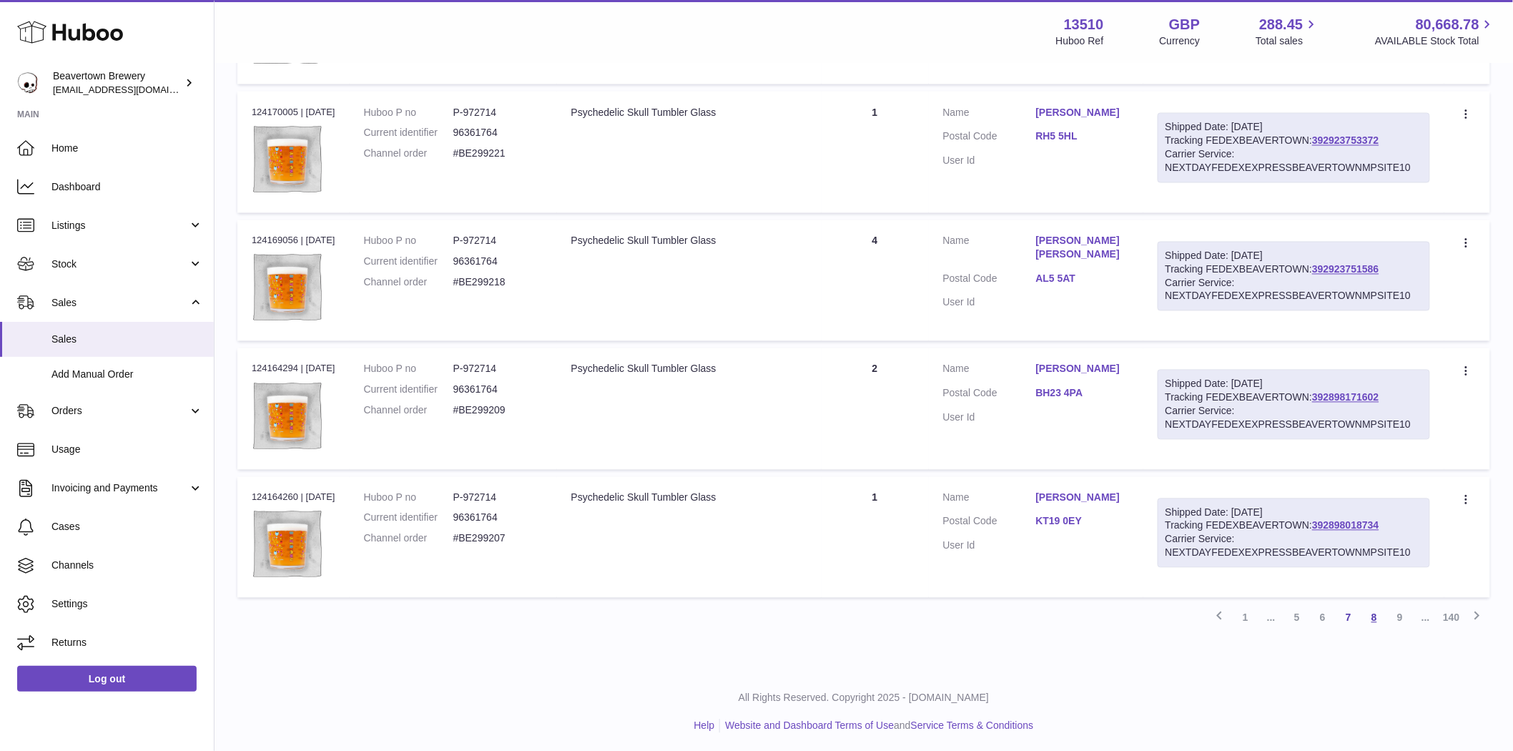
click at [1373, 615] on link "8" at bounding box center [1374, 618] width 26 height 26
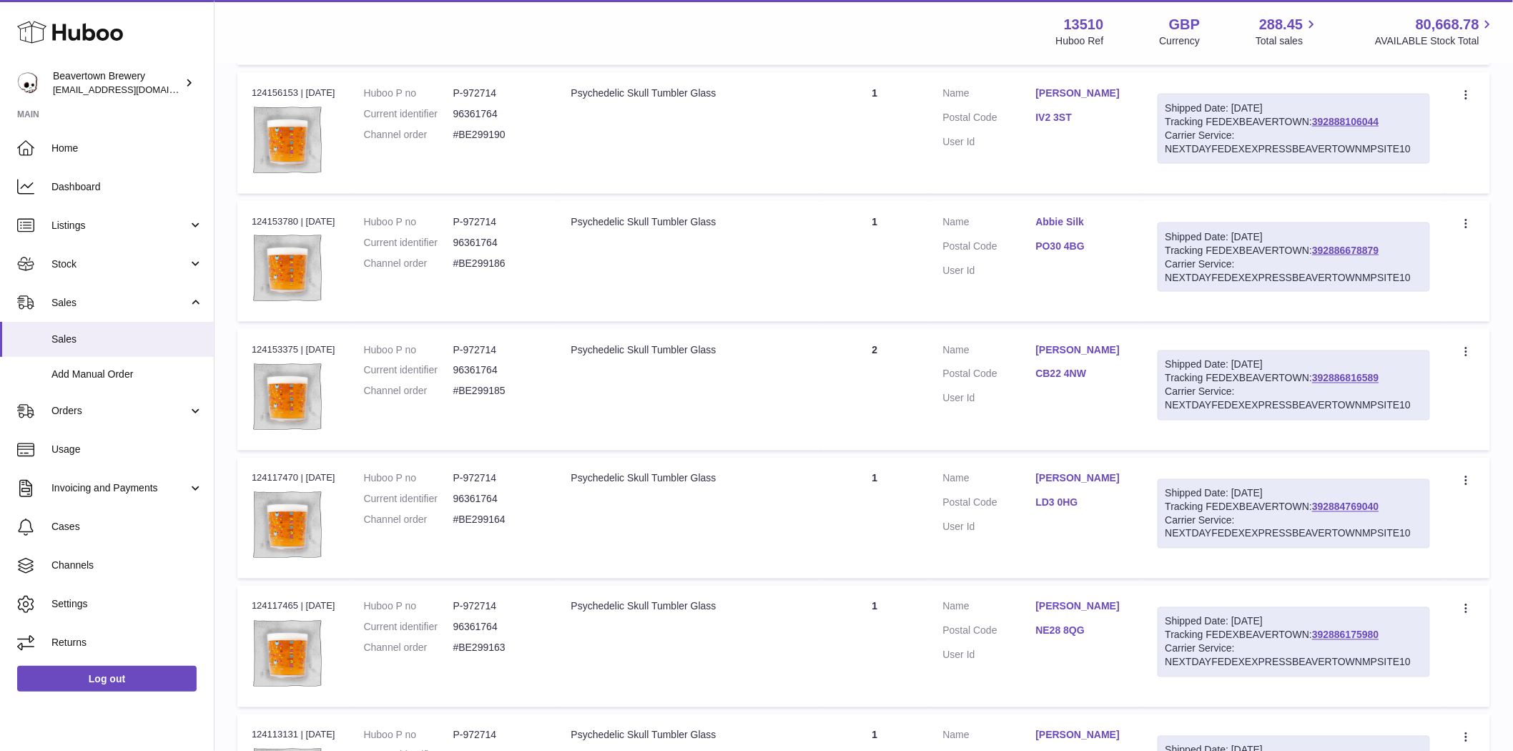
scroll to position [1017, 0]
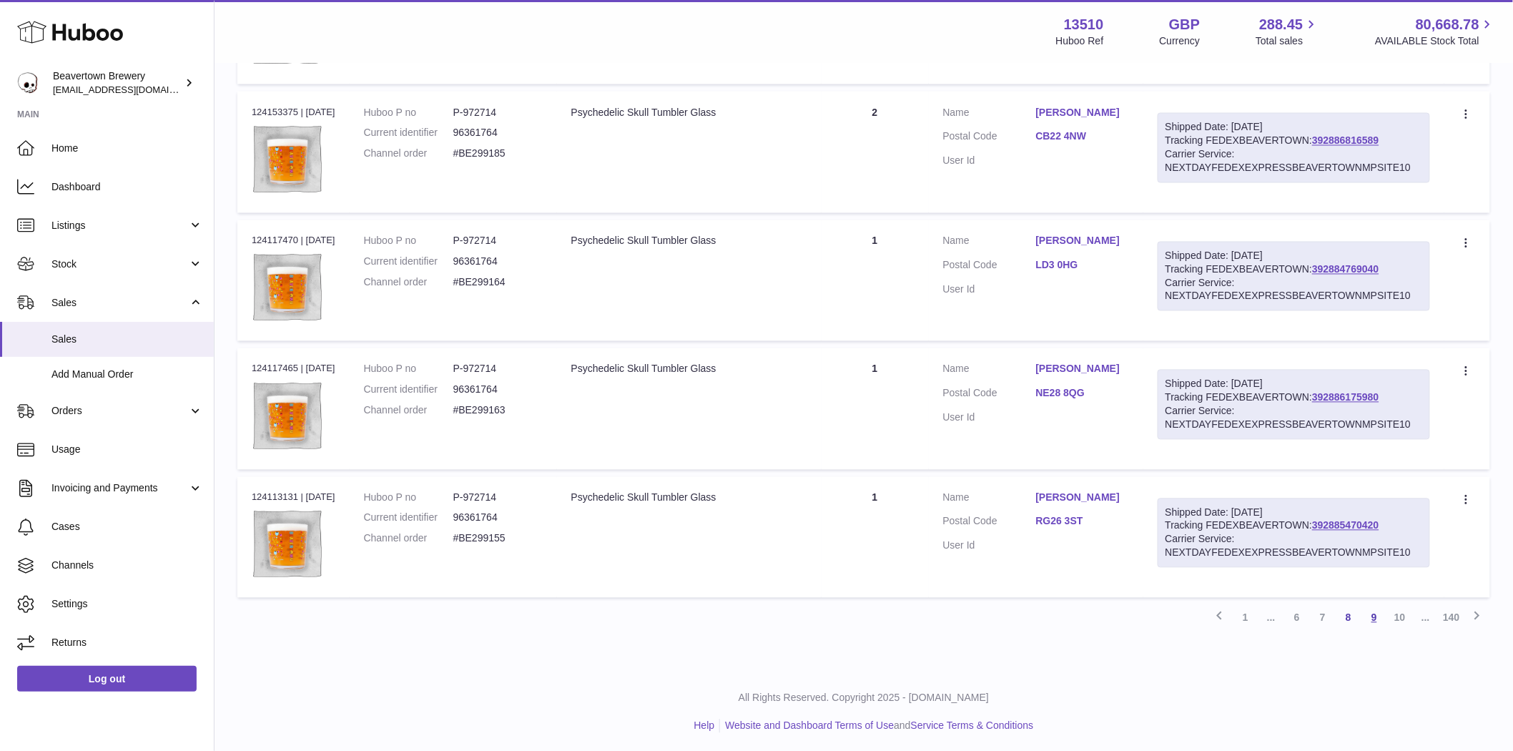
click at [1373, 608] on link "9" at bounding box center [1374, 618] width 26 height 26
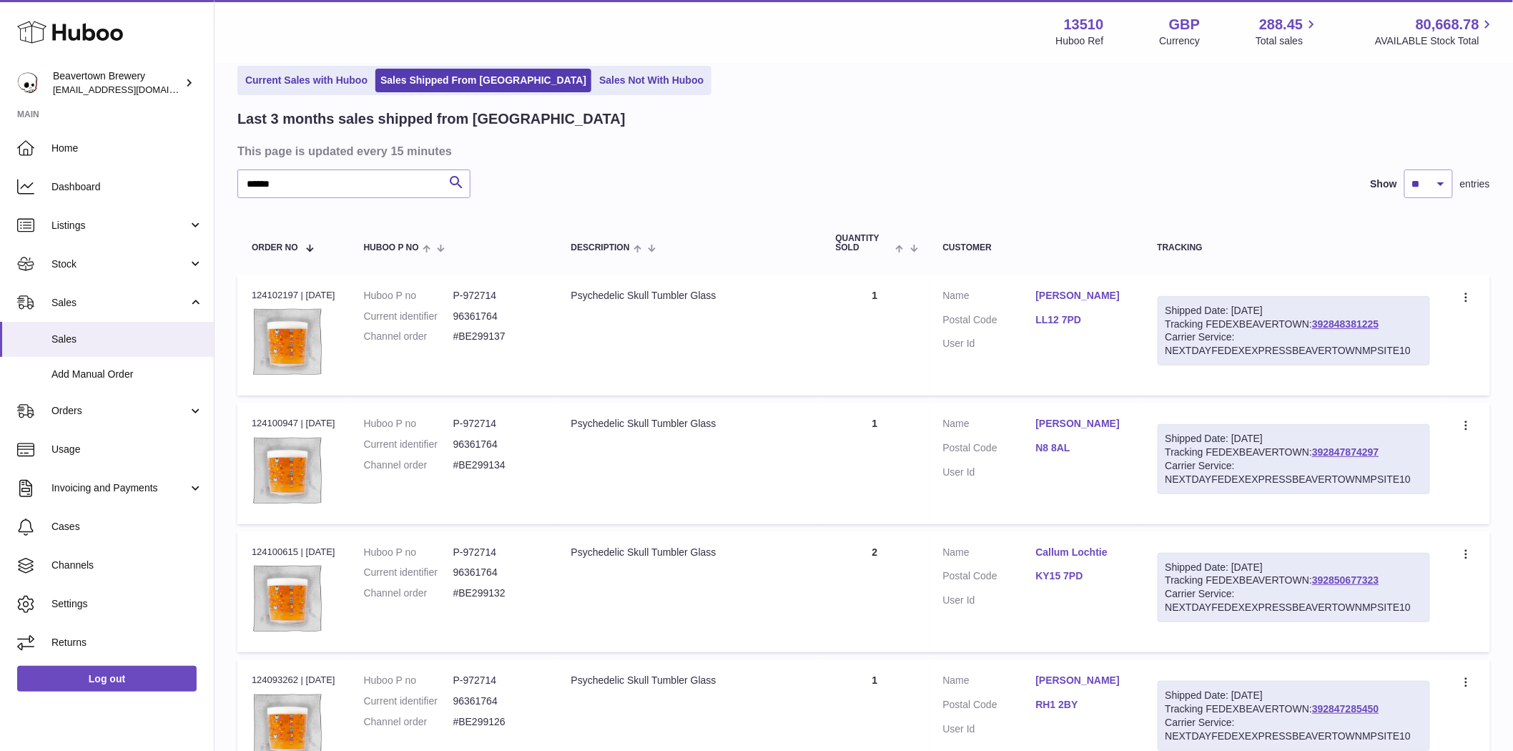
scroll to position [1017, 0]
